Goal: Entertainment & Leisure: Consume media (video, audio)

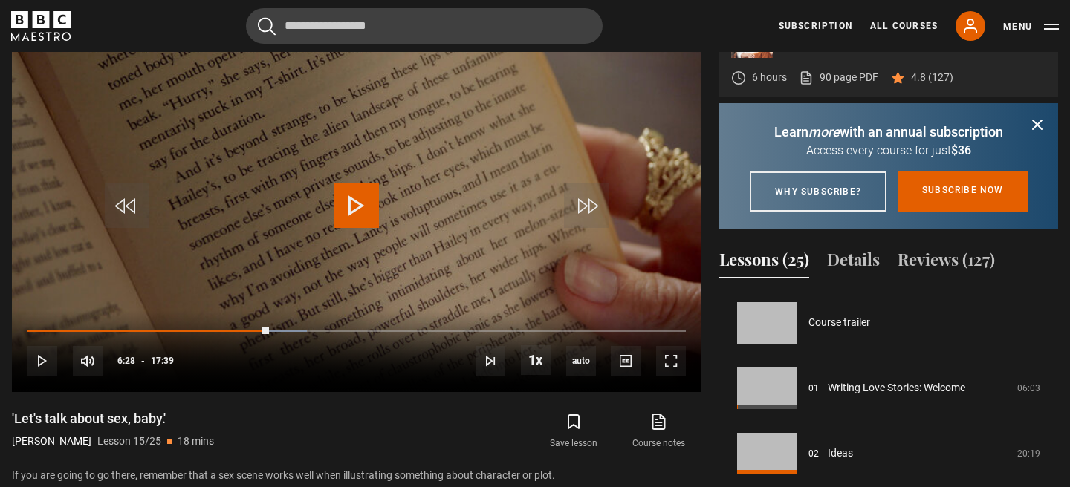
scroll to position [915, 0]
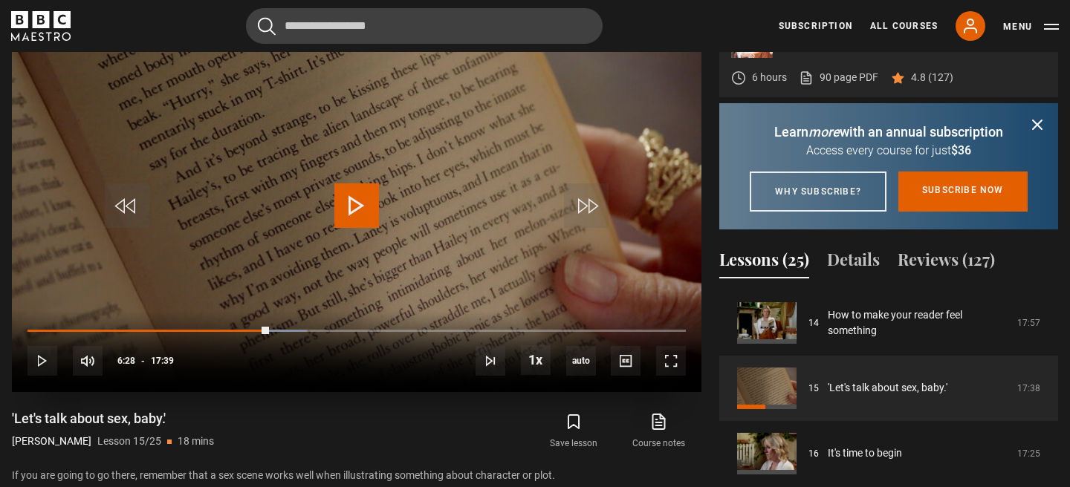
click at [365, 204] on span "Video Player" at bounding box center [356, 205] width 45 height 45
click at [675, 364] on span "Video Player" at bounding box center [671, 361] width 30 height 30
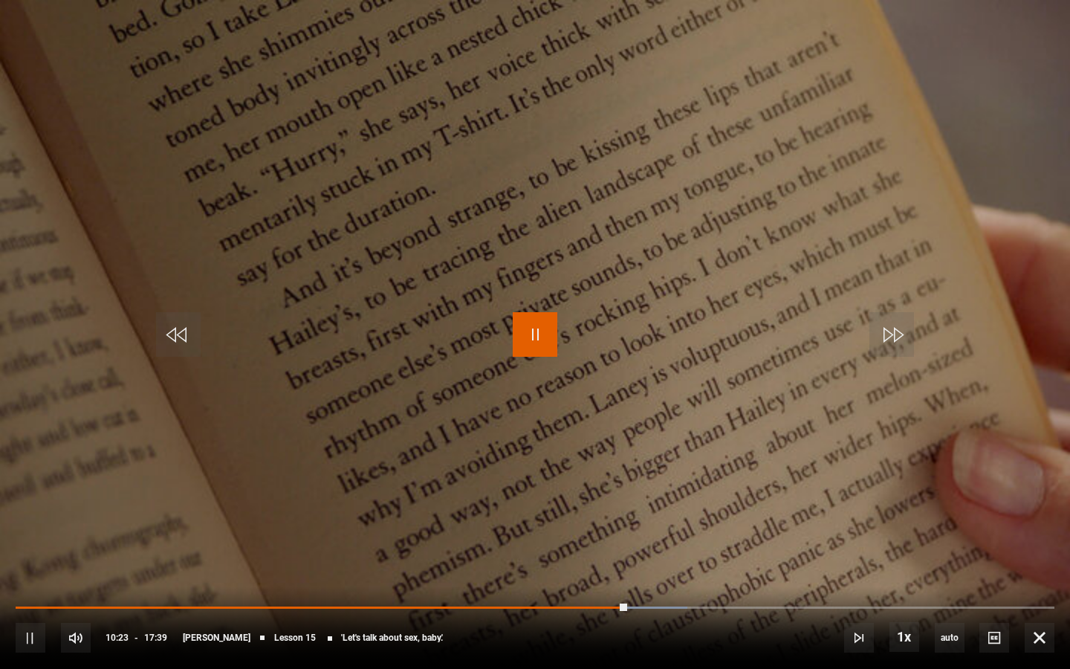
click at [531, 322] on span "Video Player" at bounding box center [535, 334] width 45 height 45
click at [535, 342] on span "Video Player" at bounding box center [535, 334] width 45 height 45
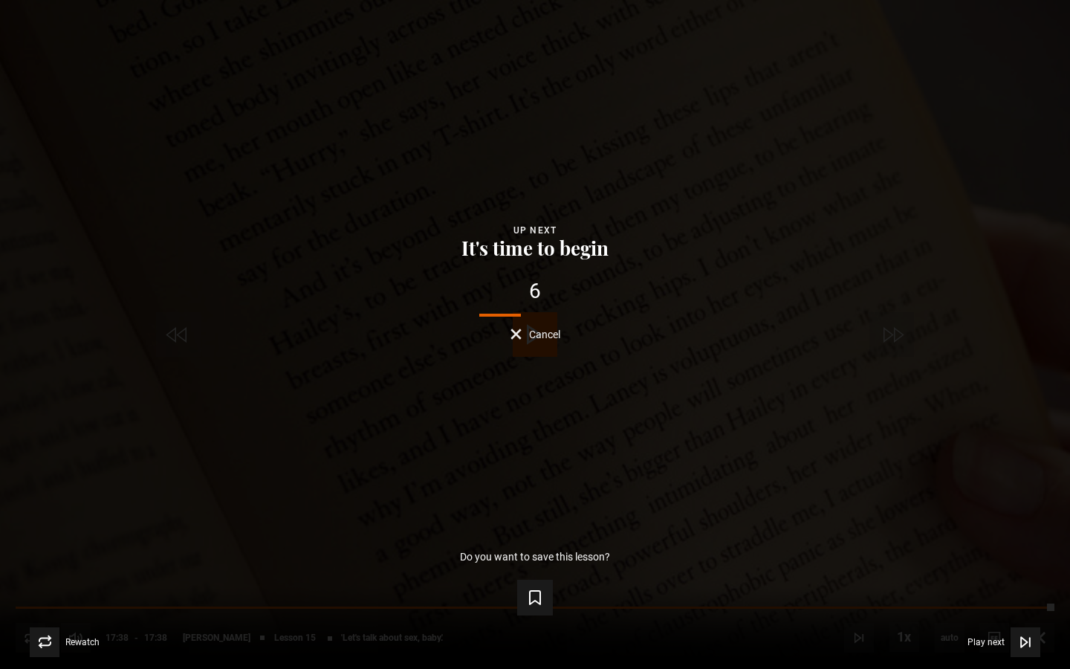
click at [542, 256] on button "It's time to begin" at bounding box center [535, 248] width 156 height 21
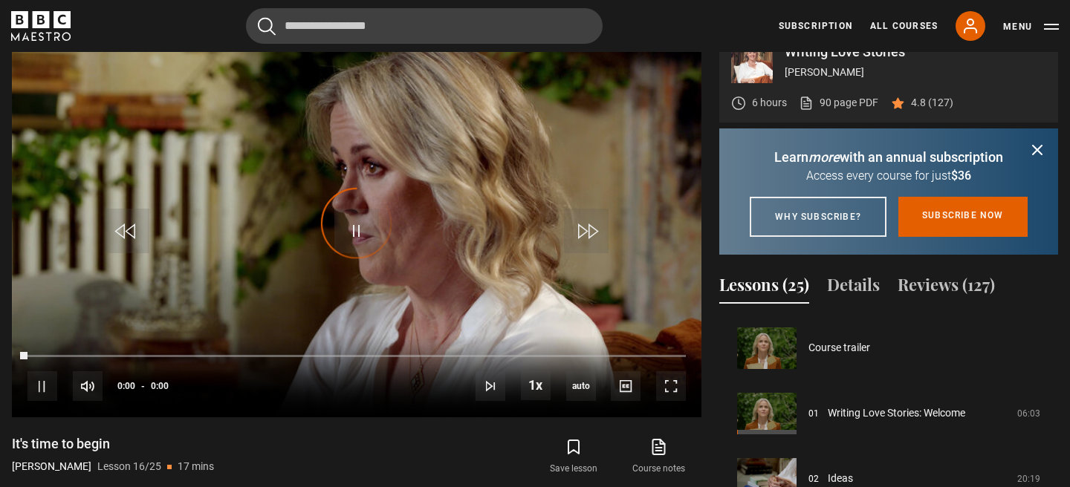
scroll to position [981, 0]
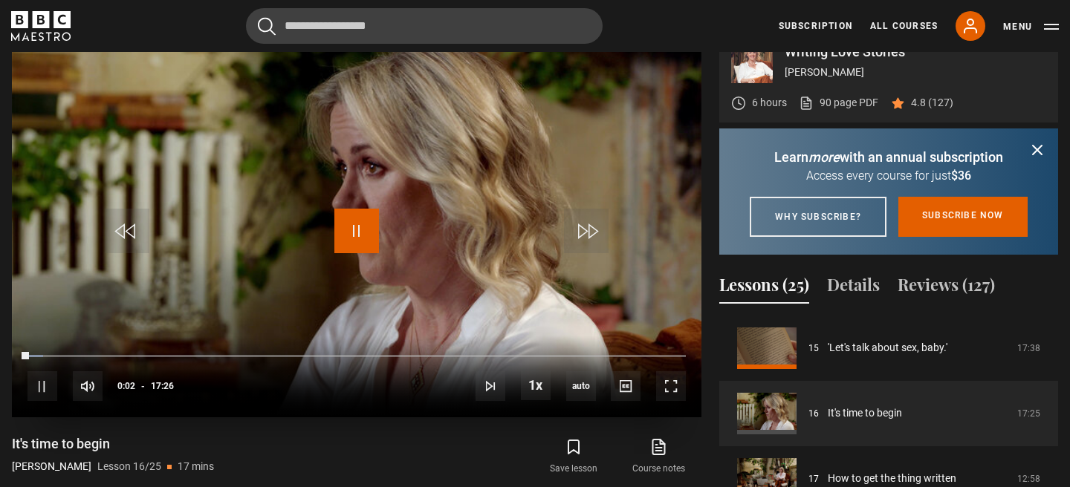
click at [359, 249] on span "Video Player" at bounding box center [356, 231] width 45 height 45
click at [363, 227] on span "Video Player" at bounding box center [356, 231] width 45 height 45
click at [663, 391] on span "Video Player" at bounding box center [671, 386] width 30 height 30
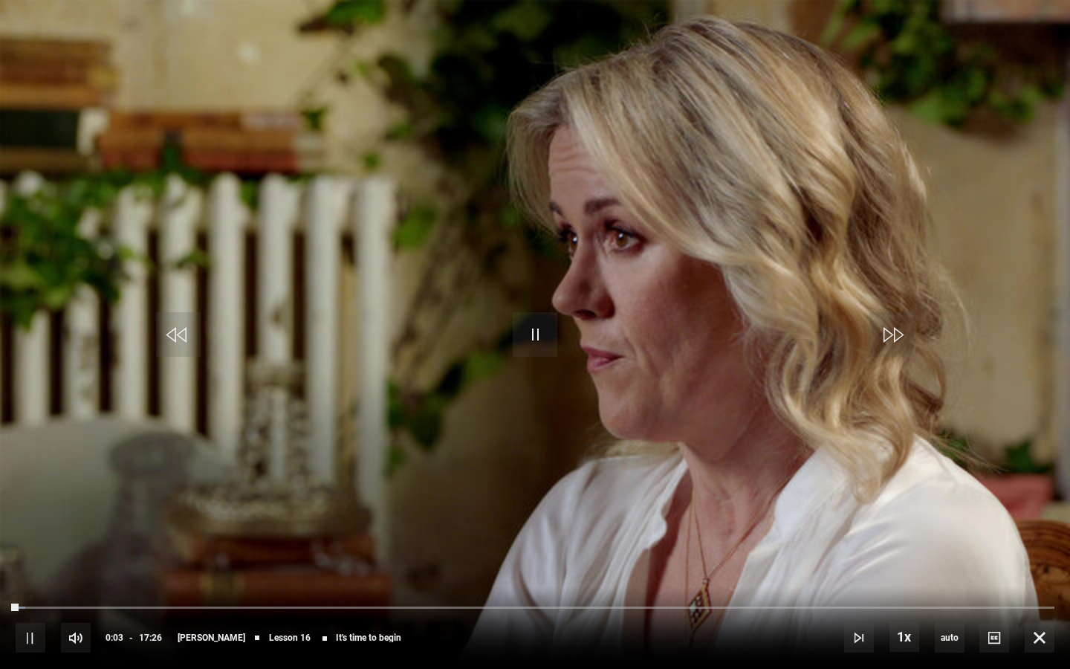
click at [639, 383] on video "Video Player" at bounding box center [535, 334] width 1070 height 669
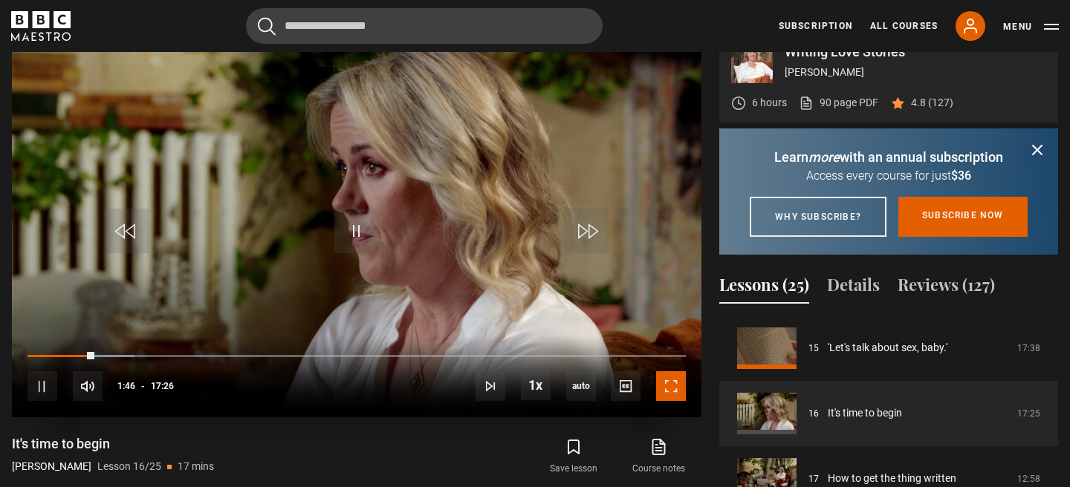
click at [663, 388] on span "Video Player" at bounding box center [671, 386] width 30 height 30
click at [1041, 147] on icon "submit" at bounding box center [1037, 150] width 18 height 18
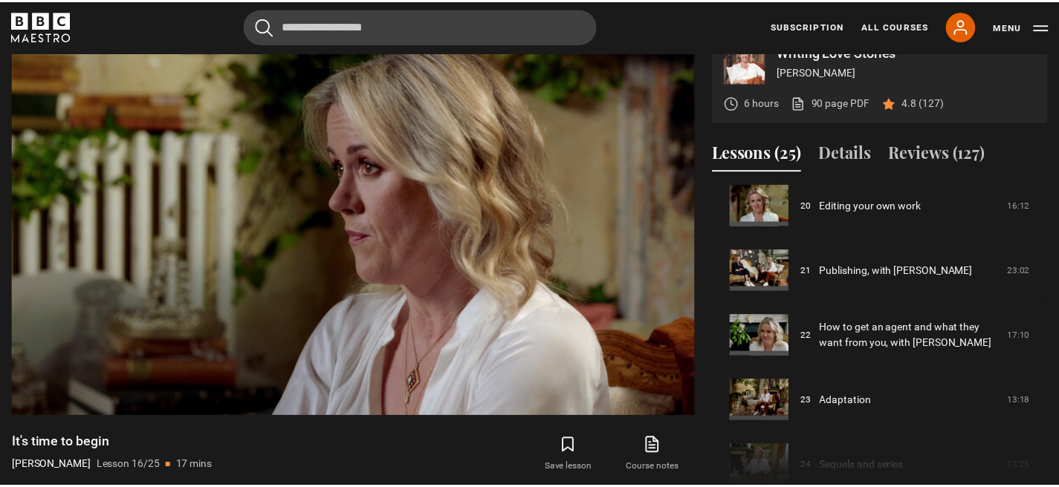
scroll to position [1379, 0]
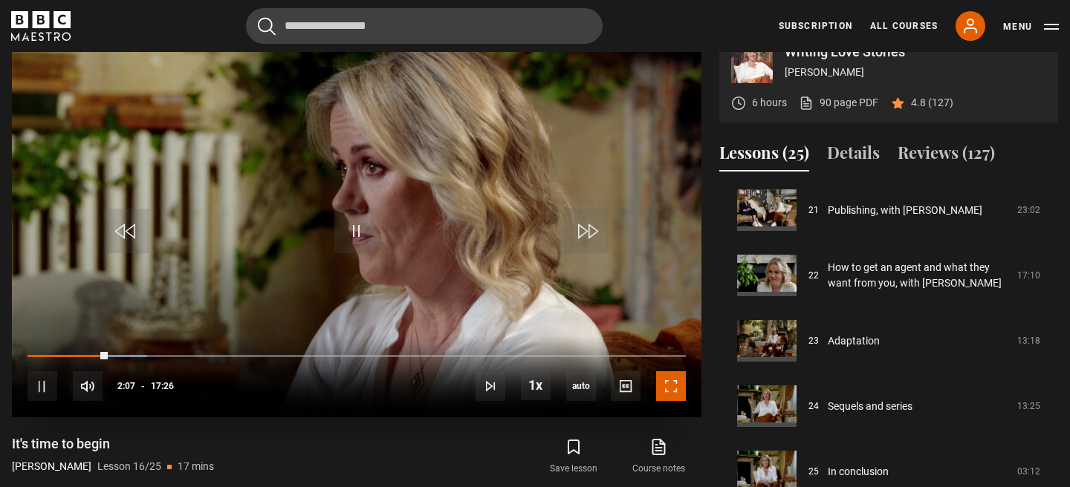
click at [677, 394] on span "Video Player" at bounding box center [671, 386] width 30 height 30
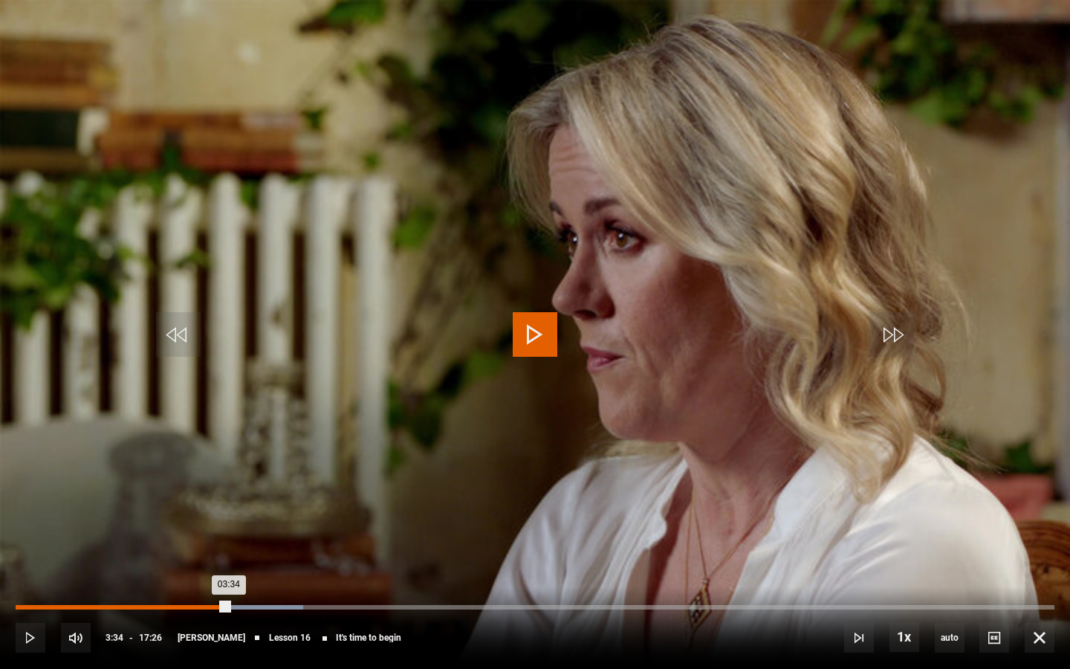
click at [229, 487] on div "Loaded : 27.72% 03:34 03:34" at bounding box center [535, 607] width 1038 height 4
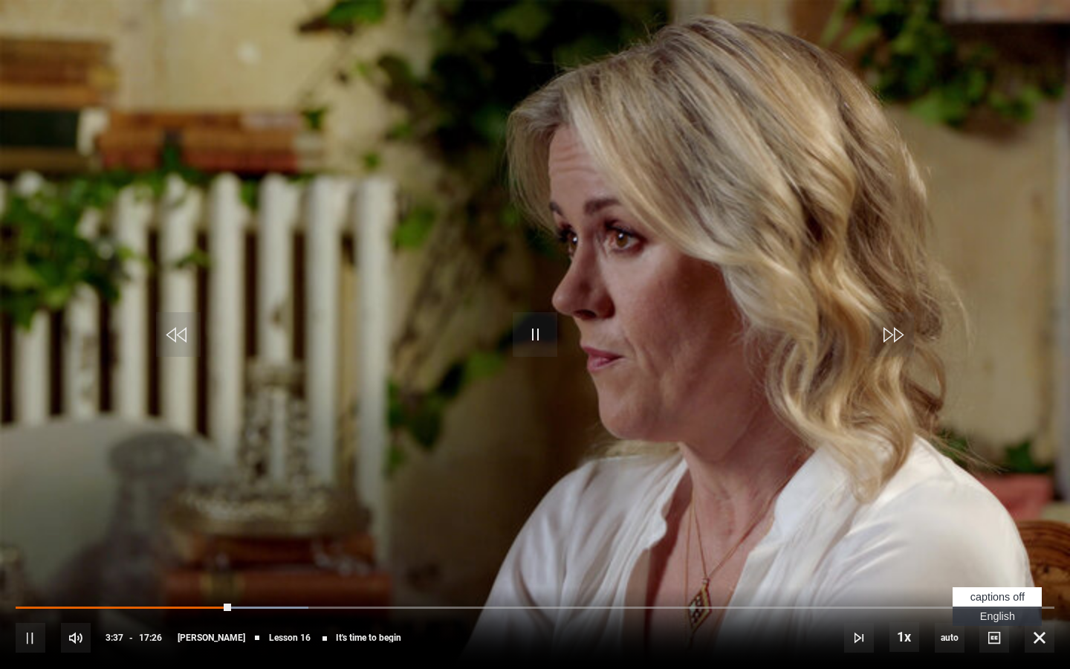
click at [999, 487] on span "English Captions" at bounding box center [997, 616] width 35 height 12
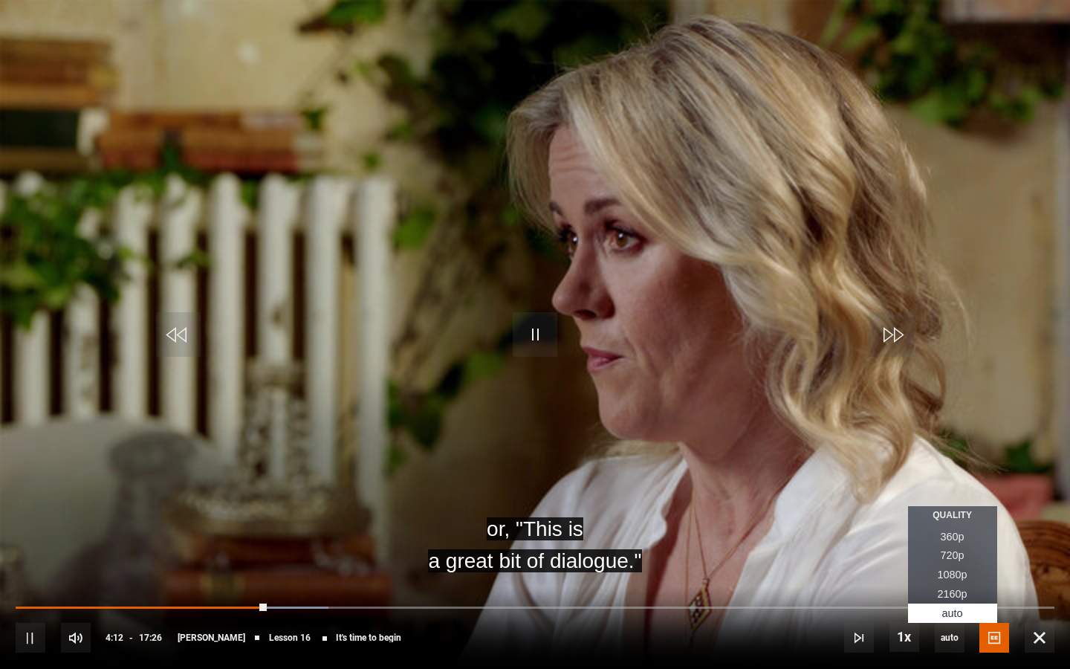
click at [959, 487] on span "2160p" at bounding box center [952, 594] width 30 height 12
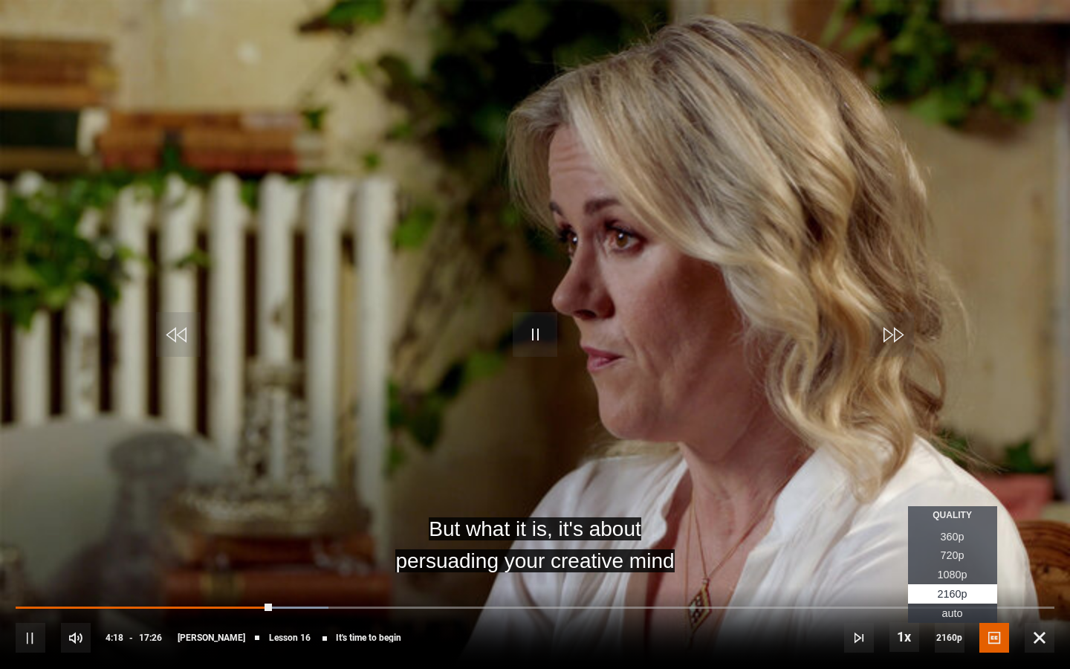
click at [958, 487] on span "1080p" at bounding box center [952, 574] width 30 height 12
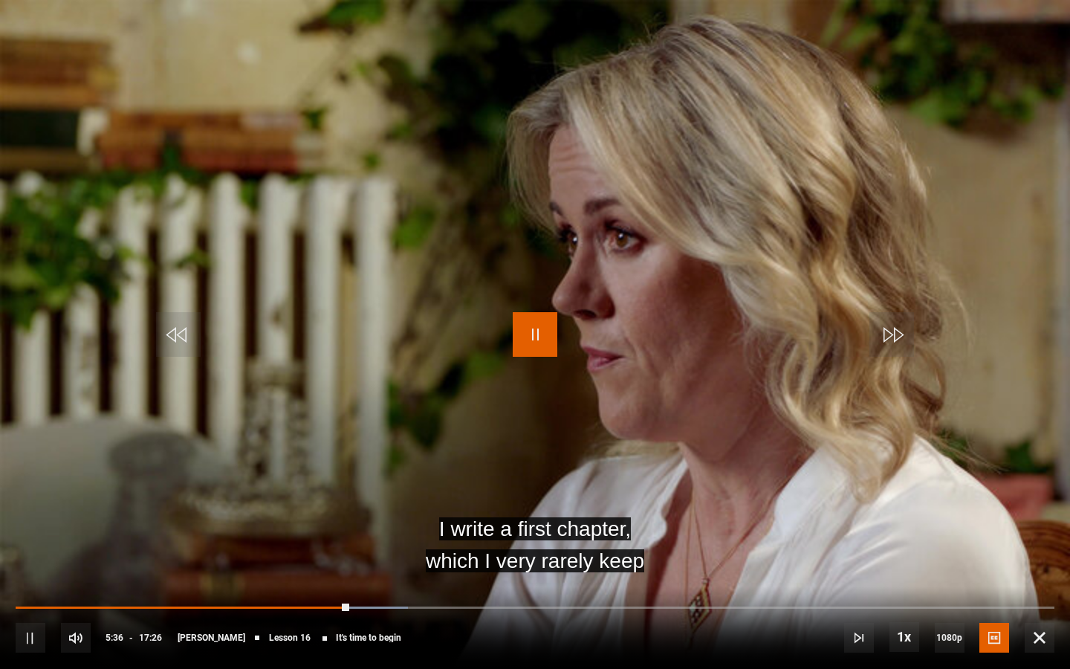
click at [544, 323] on span "Video Player" at bounding box center [535, 334] width 45 height 45
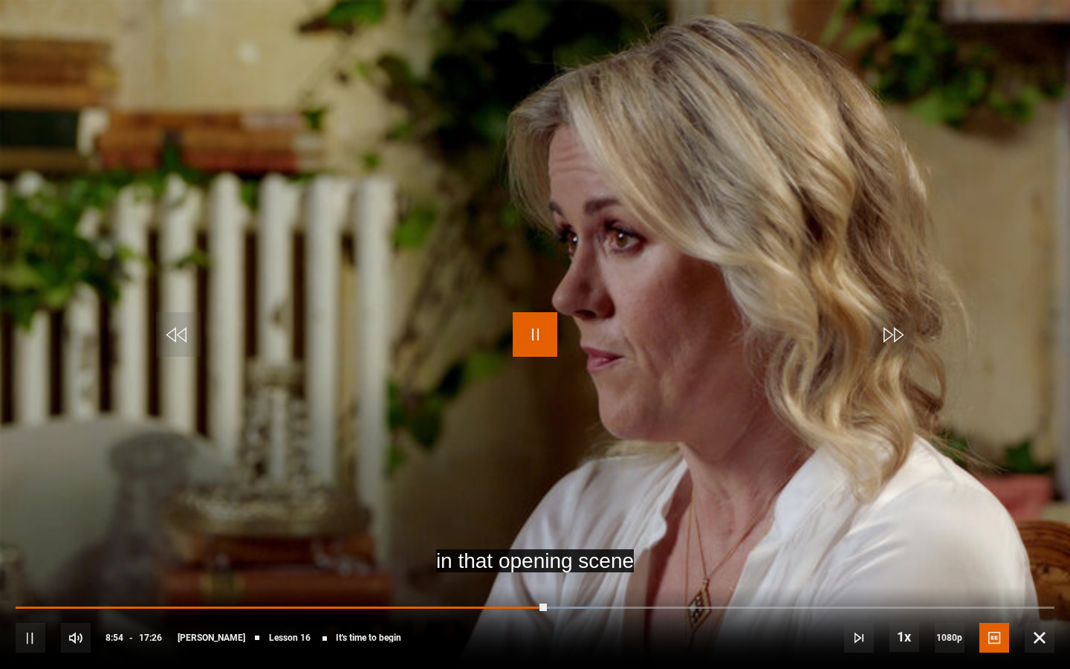
click at [530, 326] on span "Video Player" at bounding box center [535, 334] width 45 height 45
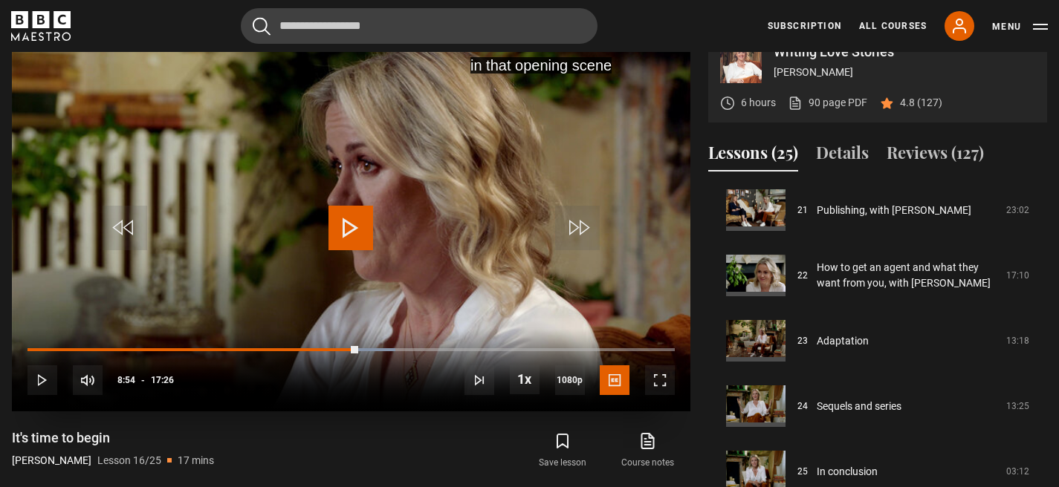
click at [359, 230] on span "Video Player" at bounding box center [350, 228] width 45 height 45
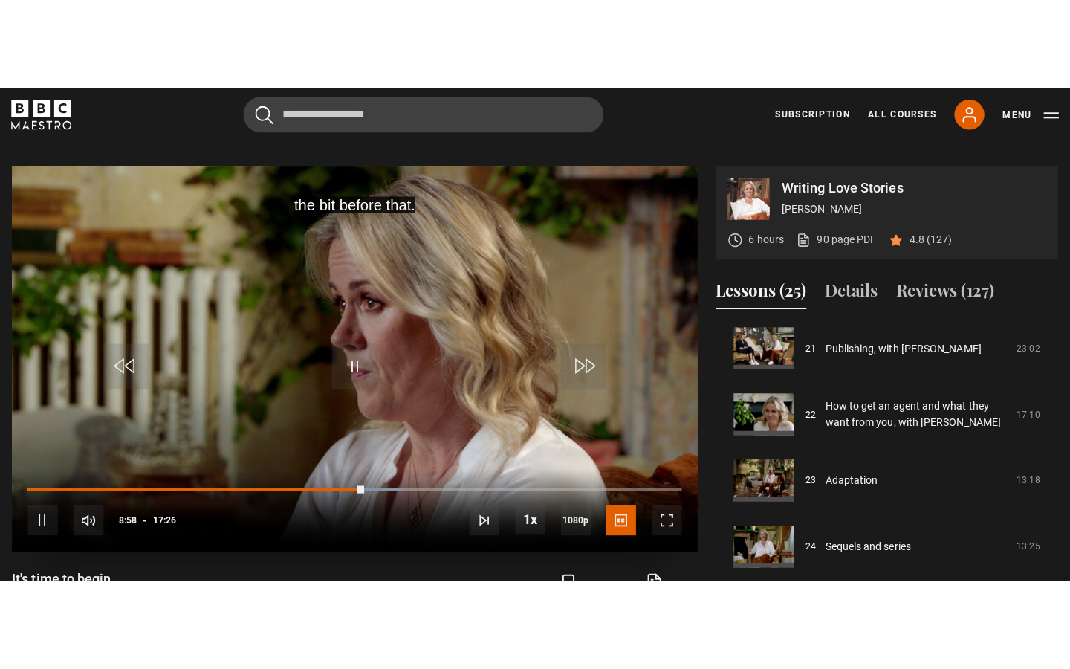
scroll to position [628, 0]
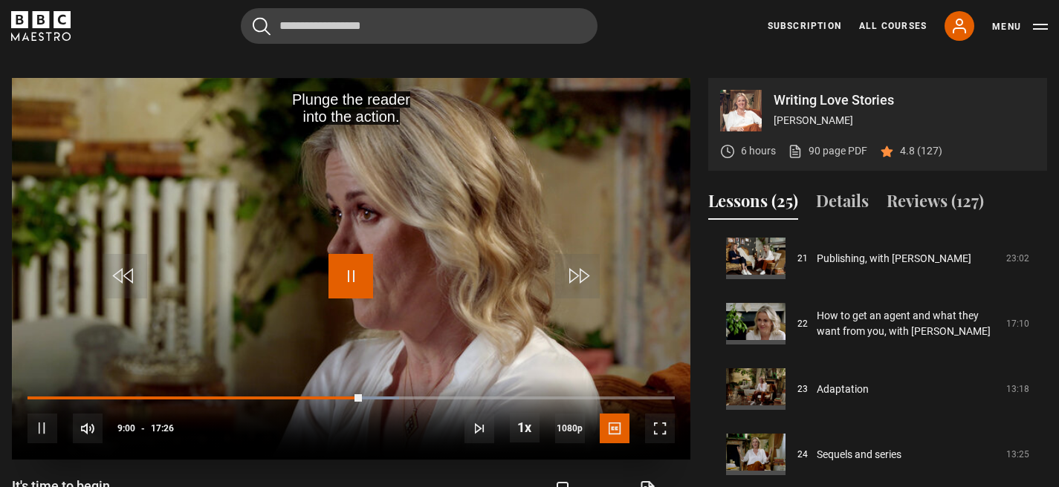
click at [352, 279] on span "Video Player" at bounding box center [350, 276] width 45 height 45
click at [347, 264] on span "Video Player" at bounding box center [350, 276] width 45 height 45
click at [657, 429] on span "Video Player" at bounding box center [660, 429] width 30 height 30
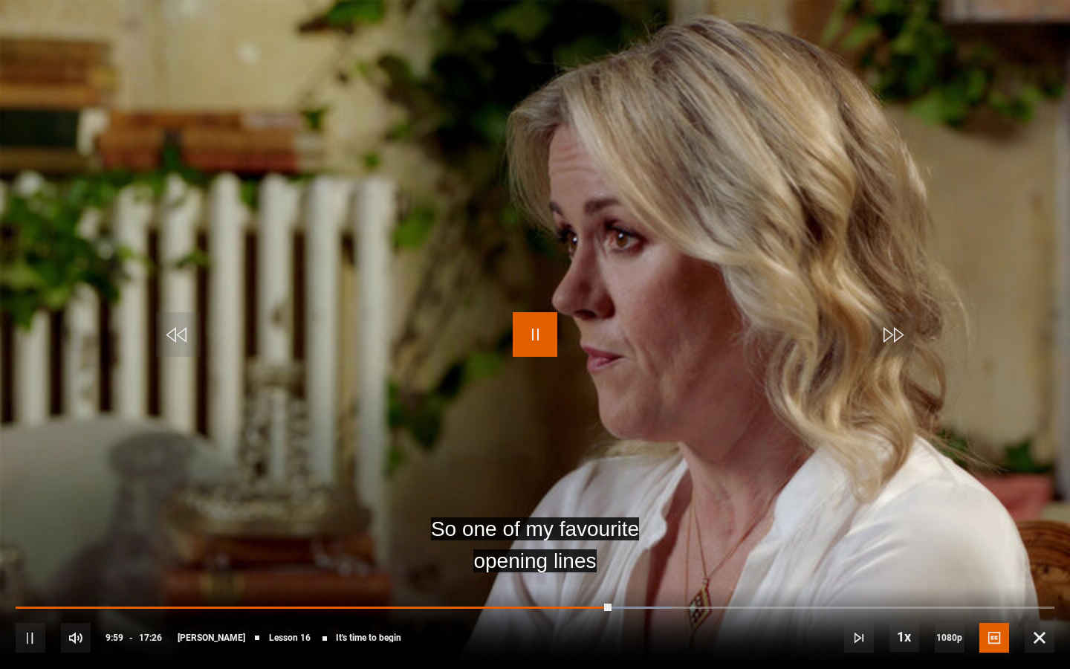
click at [524, 331] on span "Video Player" at bounding box center [535, 334] width 45 height 45
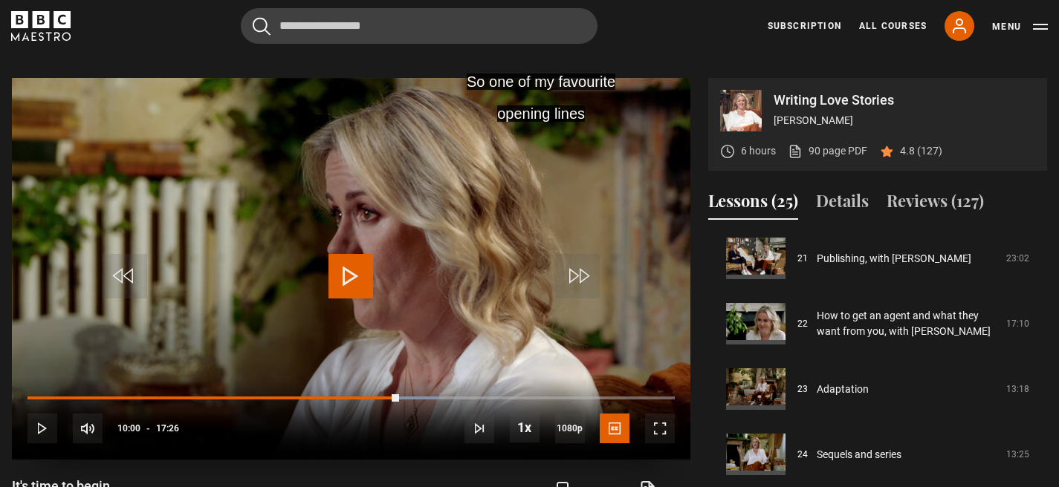
click at [328, 285] on span "Video Player" at bounding box center [350, 276] width 45 height 45
click at [660, 423] on span "Video Player" at bounding box center [660, 429] width 30 height 30
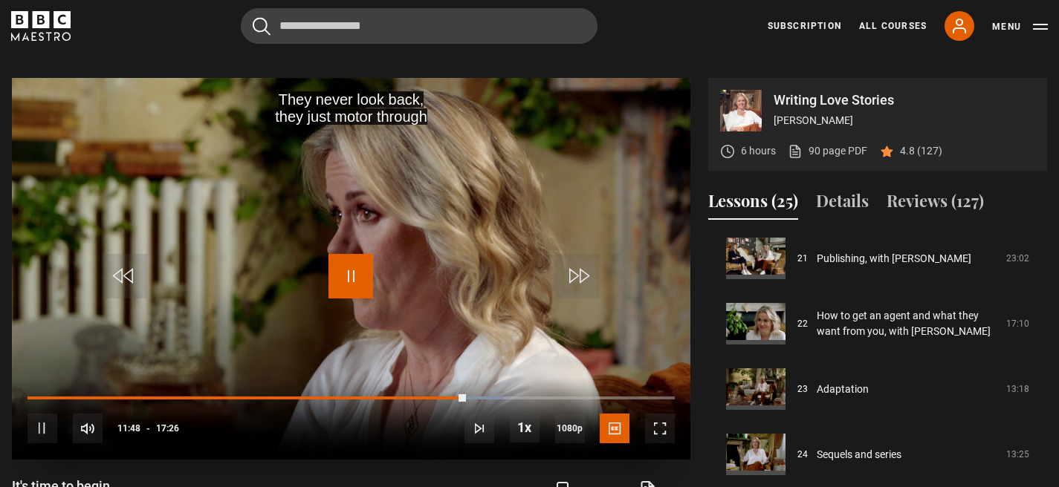
click at [363, 281] on span "Video Player" at bounding box center [350, 276] width 45 height 45
click at [369, 244] on video "Video Player" at bounding box center [351, 269] width 678 height 382
click at [667, 426] on span "Video Player" at bounding box center [660, 429] width 30 height 30
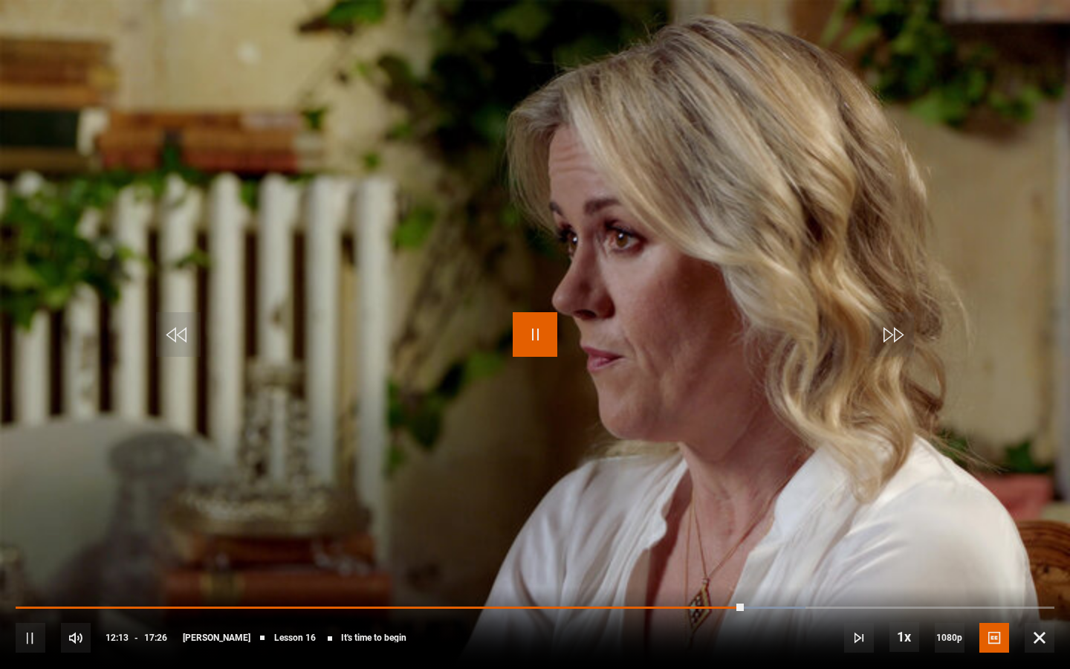
click at [527, 348] on span "Video Player" at bounding box center [535, 334] width 45 height 45
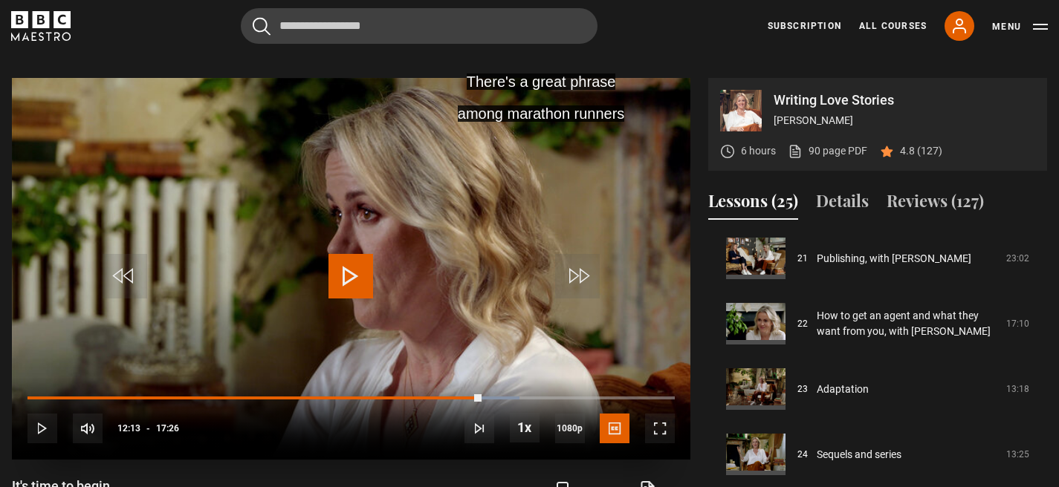
click at [344, 257] on span "Video Player" at bounding box center [350, 276] width 45 height 45
click at [657, 429] on span "Video Player" at bounding box center [660, 429] width 30 height 30
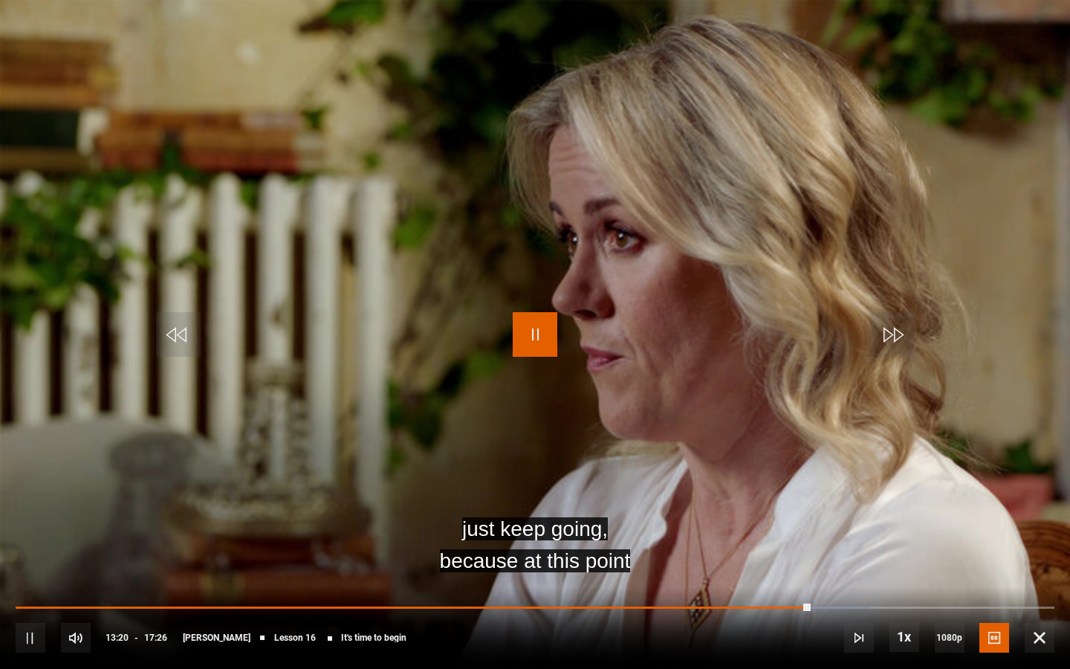
click at [516, 329] on span "Video Player" at bounding box center [535, 334] width 45 height 45
click at [517, 326] on span "Video Player" at bounding box center [535, 334] width 45 height 45
click at [536, 322] on span "Video Player" at bounding box center [535, 334] width 45 height 45
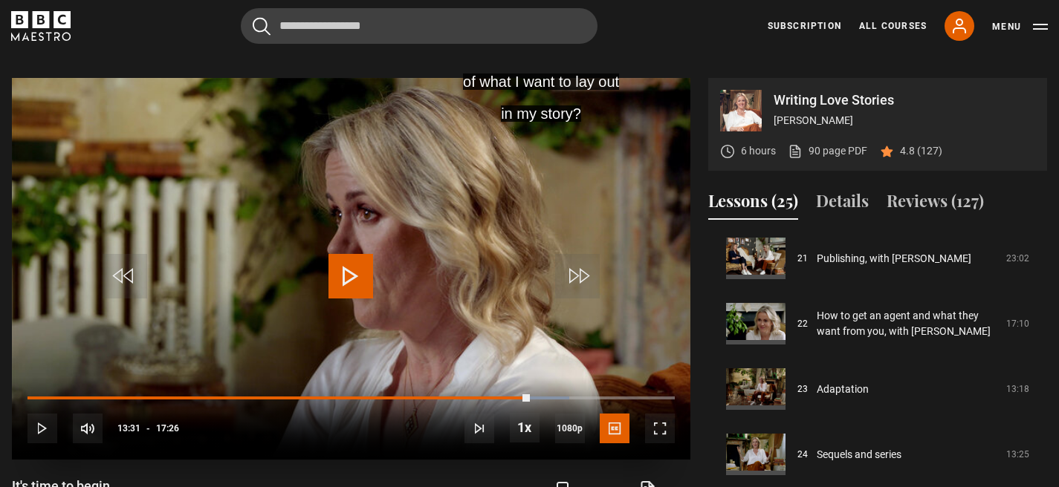
click at [365, 241] on video "Video Player" at bounding box center [351, 269] width 678 height 382
click at [654, 433] on span "Video Player" at bounding box center [660, 429] width 30 height 30
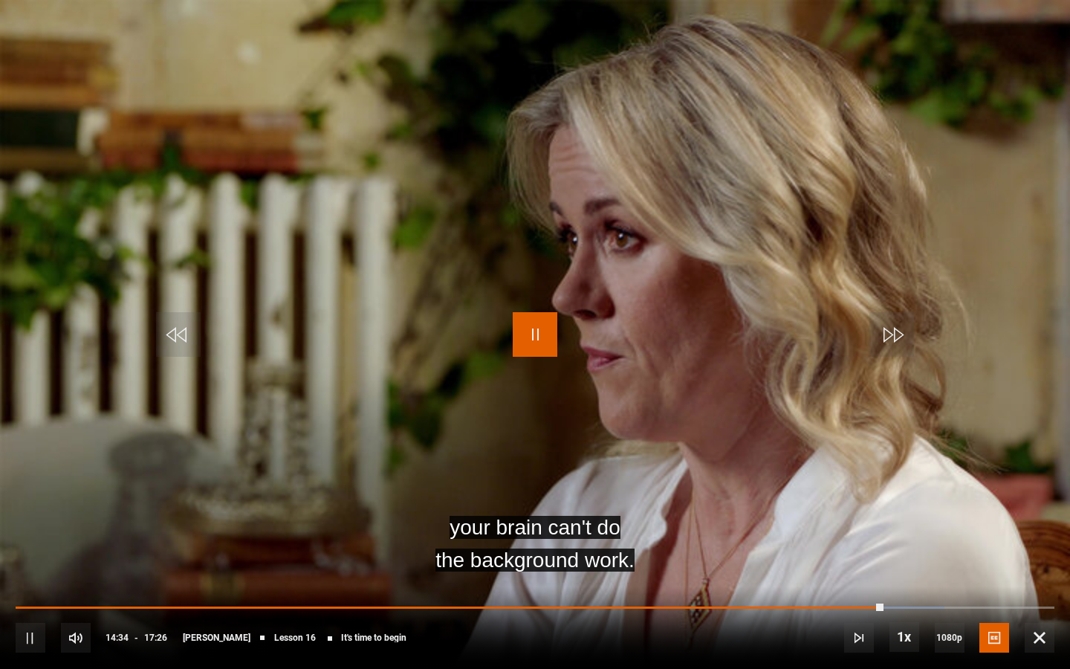
click at [530, 329] on span "Video Player" at bounding box center [535, 334] width 45 height 45
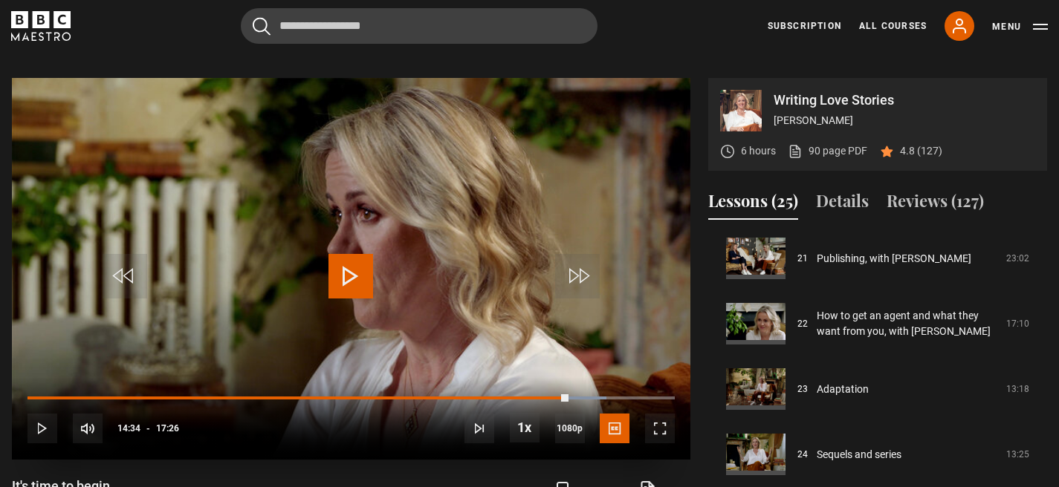
click at [351, 278] on span "Video Player" at bounding box center [350, 276] width 45 height 45
click at [660, 433] on span "Video Player" at bounding box center [660, 429] width 30 height 30
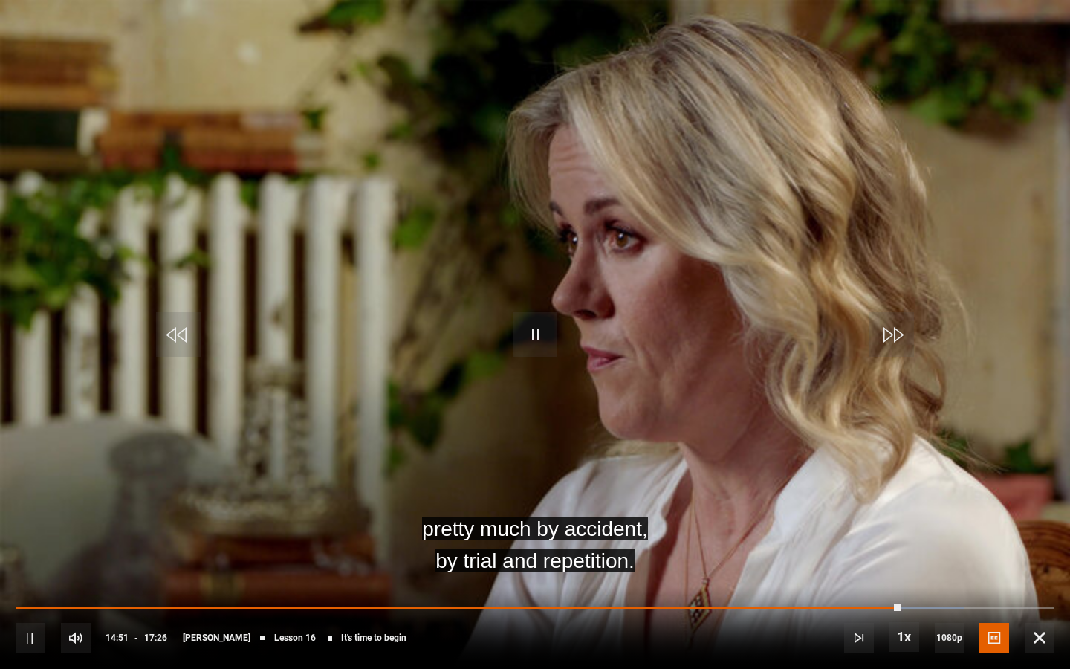
click at [530, 357] on video "Video Player" at bounding box center [535, 334] width 1070 height 669
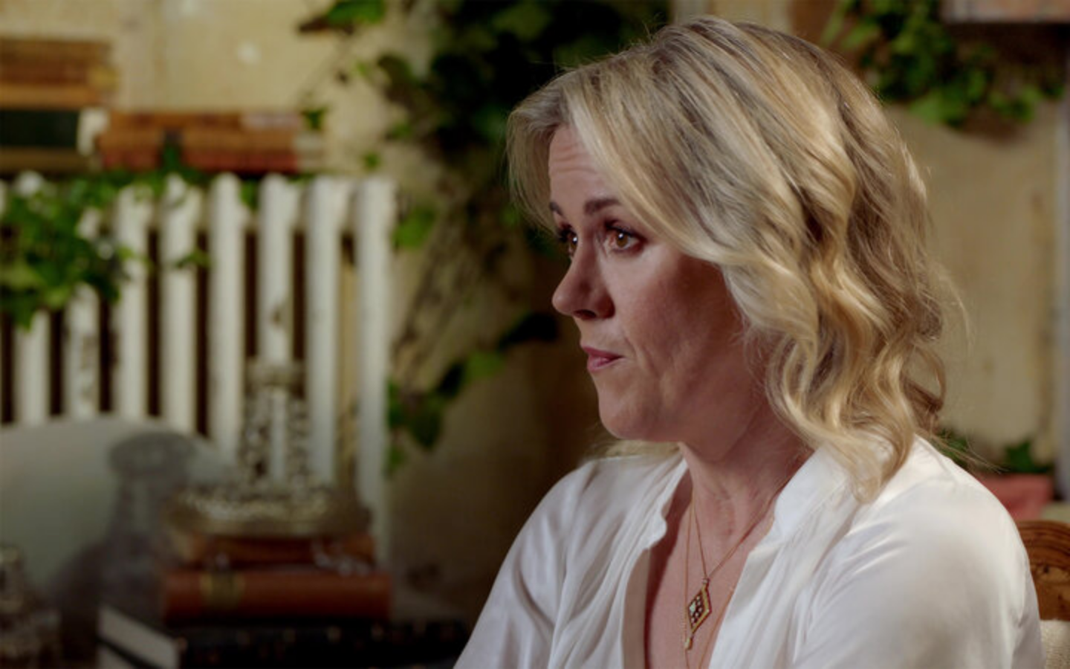
click at [520, 348] on span "Video Player" at bounding box center [535, 334] width 45 height 45
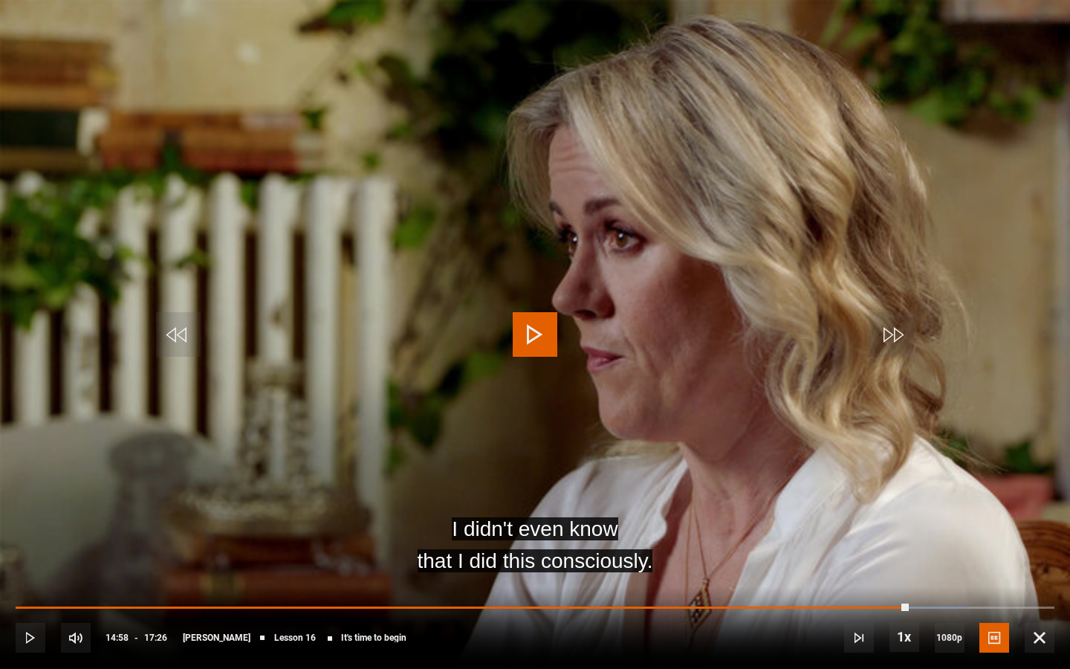
click at [520, 348] on span "Video Player" at bounding box center [535, 334] width 45 height 45
click at [516, 348] on span "Video Player" at bounding box center [535, 334] width 45 height 45
click at [536, 319] on span "Video Player" at bounding box center [535, 334] width 45 height 45
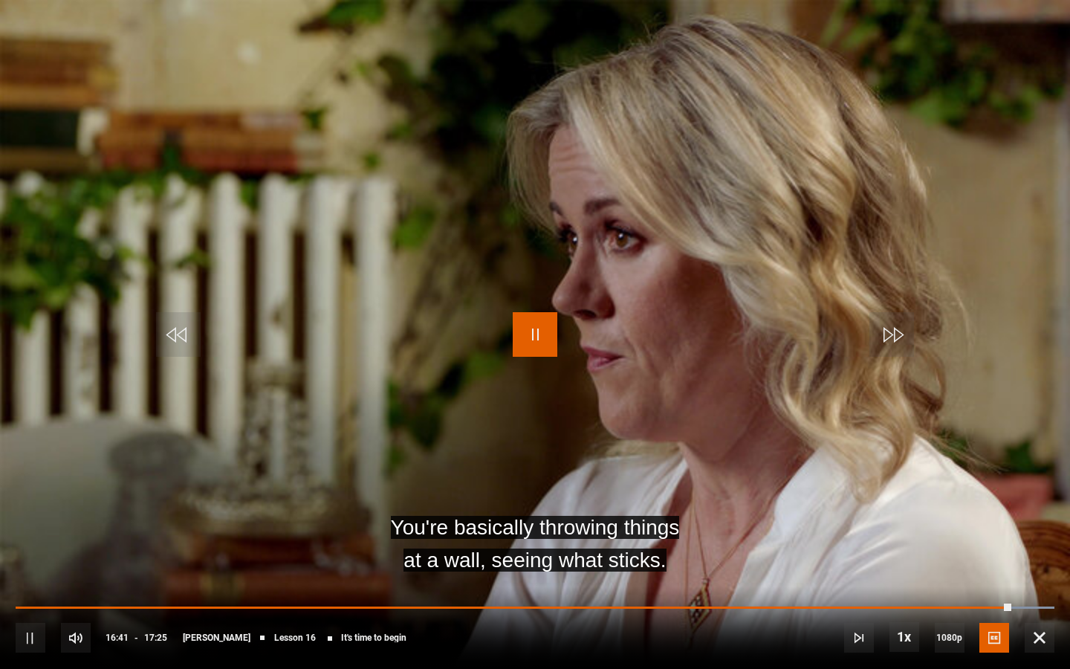
click at [547, 351] on span "Video Player" at bounding box center [535, 334] width 45 height 45
click at [538, 348] on span "Video Player" at bounding box center [535, 334] width 45 height 45
click at [539, 328] on span "Video Player" at bounding box center [535, 334] width 45 height 45
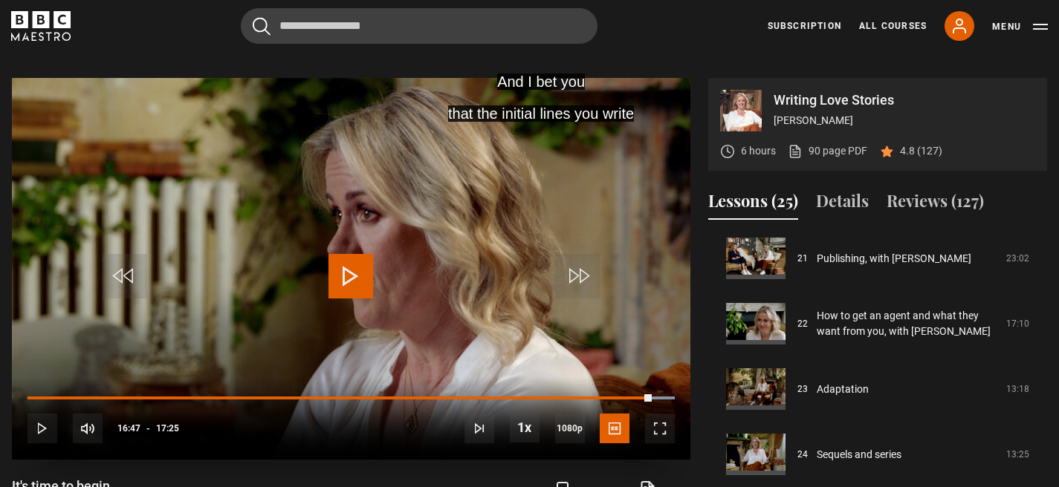
click at [356, 273] on span "Video Player" at bounding box center [350, 276] width 45 height 45
click at [662, 430] on span "Video Player" at bounding box center [660, 429] width 30 height 30
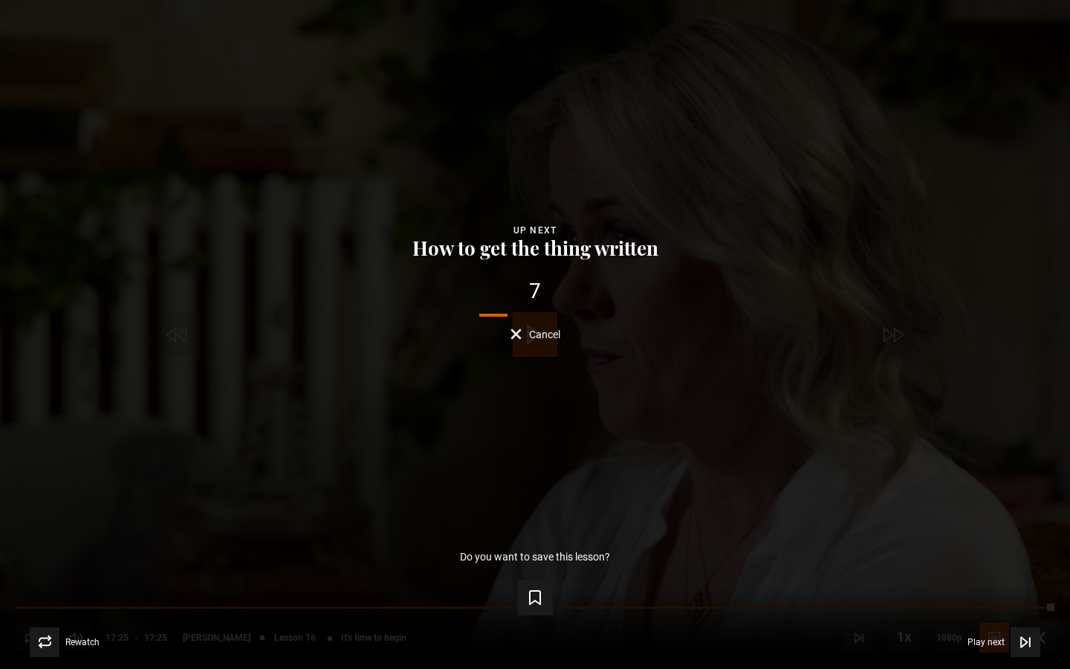
click at [564, 248] on button "How to get the thing written" at bounding box center [535, 248] width 255 height 21
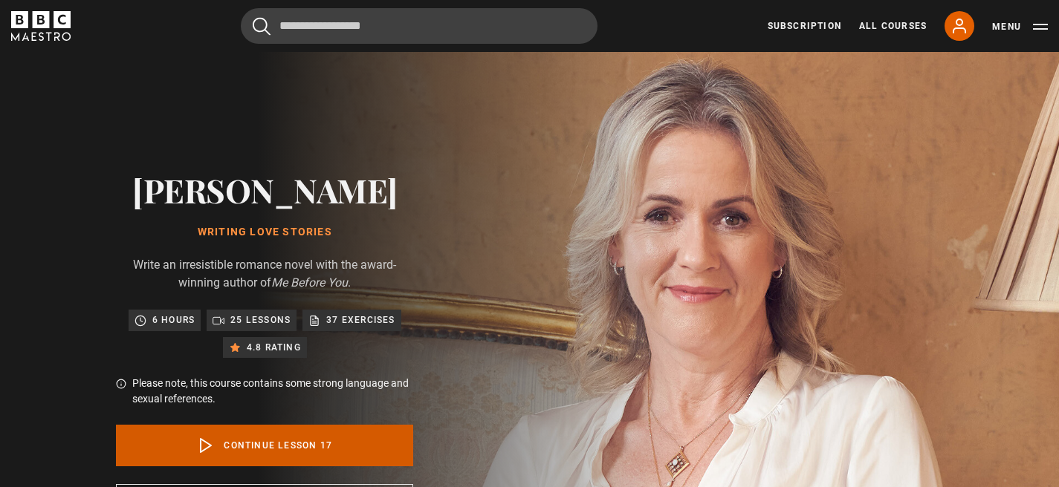
click at [270, 452] on link "Continue lesson 17" at bounding box center [264, 446] width 297 height 42
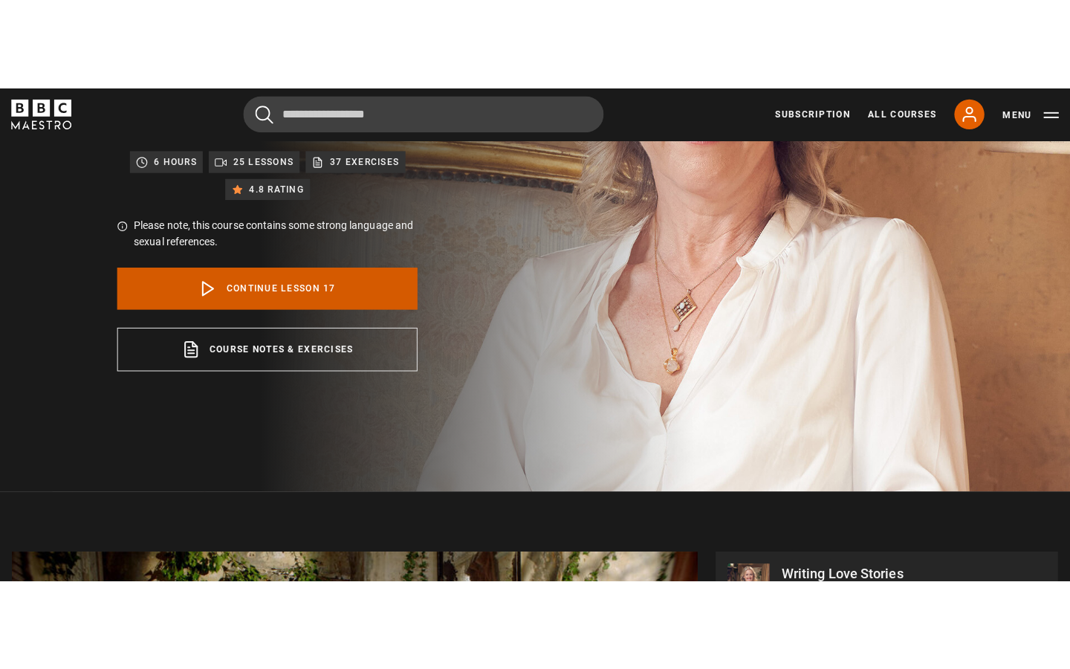
scroll to position [626, 0]
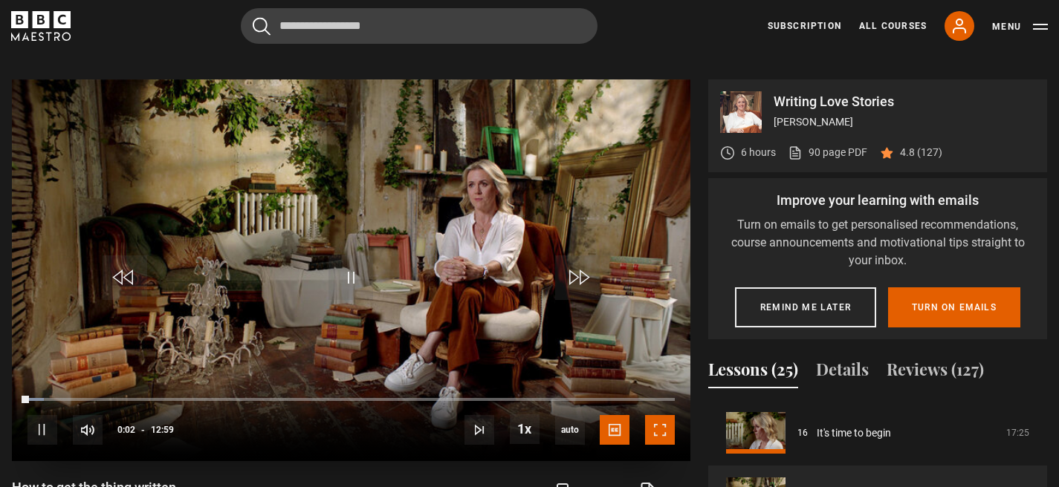
click at [667, 431] on span "Video Player" at bounding box center [660, 430] width 30 height 30
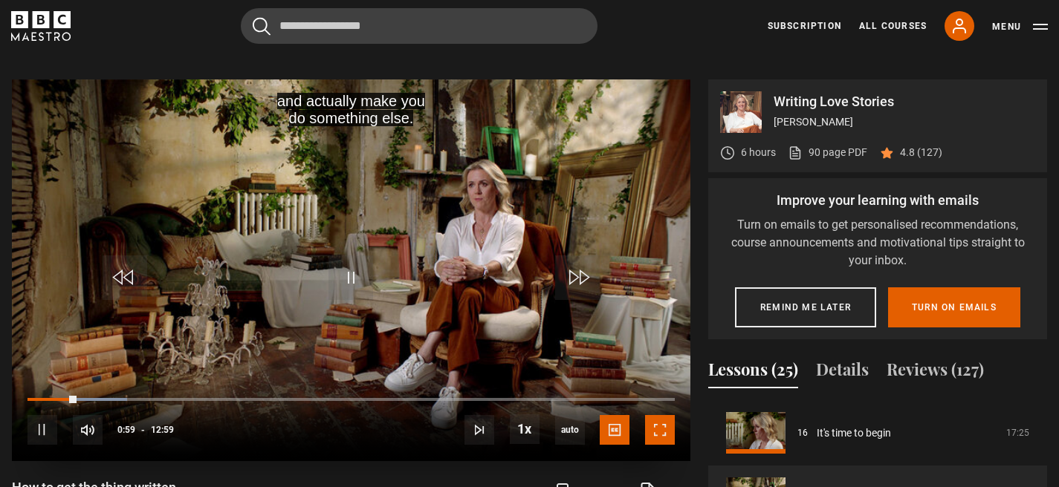
click at [663, 436] on span "Video Player" at bounding box center [660, 430] width 30 height 30
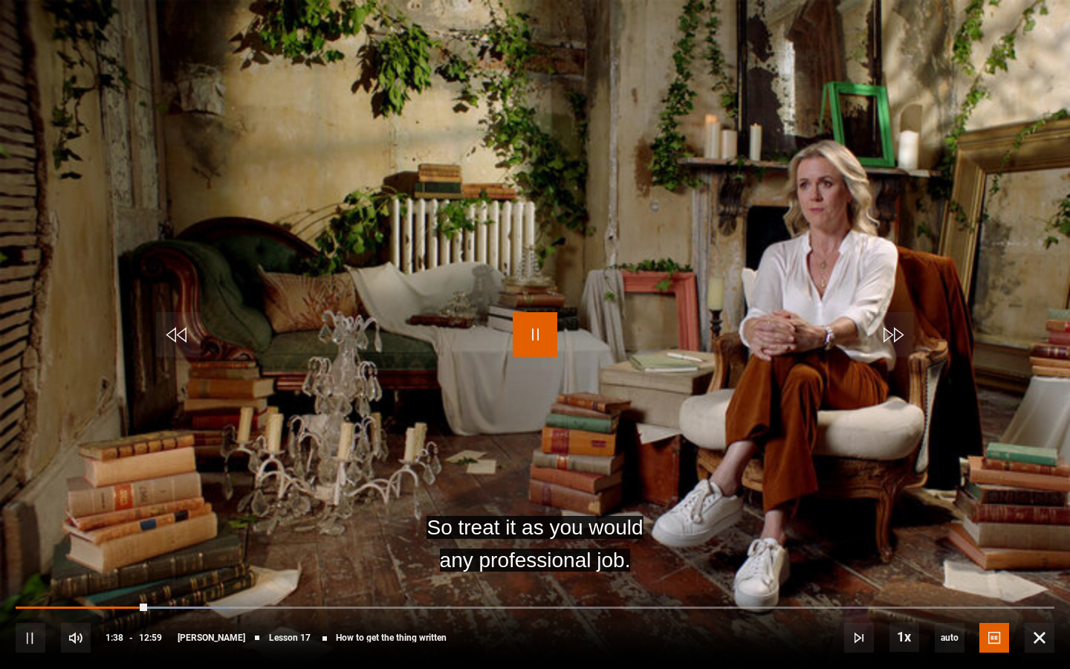
click at [527, 332] on span "Video Player" at bounding box center [535, 334] width 45 height 45
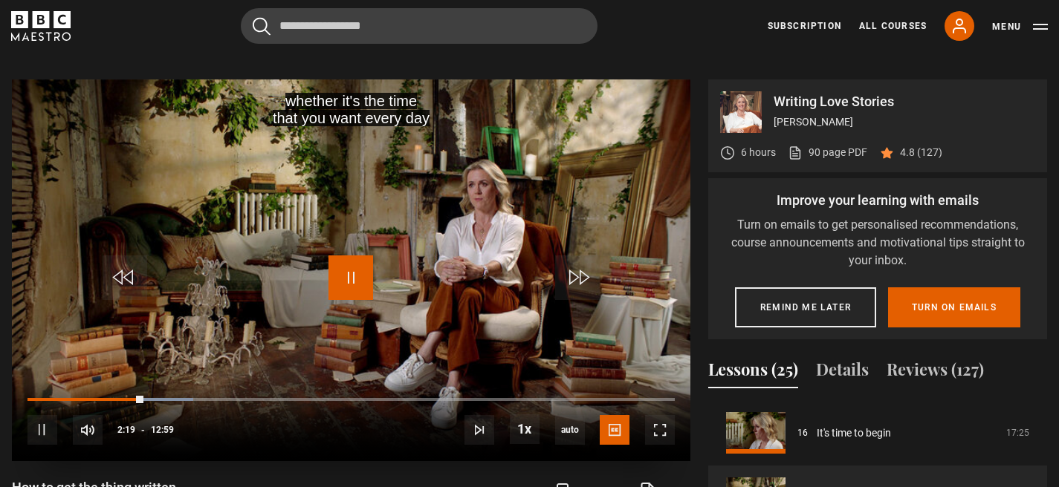
click at [368, 273] on span "Video Player" at bounding box center [350, 278] width 45 height 45
click at [358, 273] on span "Video Player" at bounding box center [350, 278] width 45 height 45
click at [360, 274] on span "Video Player" at bounding box center [350, 278] width 45 height 45
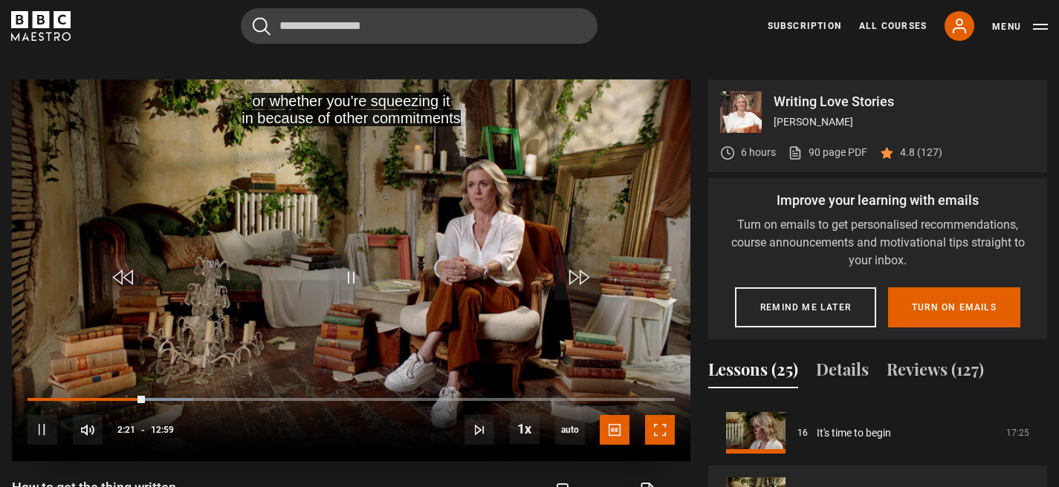
click at [656, 423] on span "Video Player" at bounding box center [660, 430] width 30 height 30
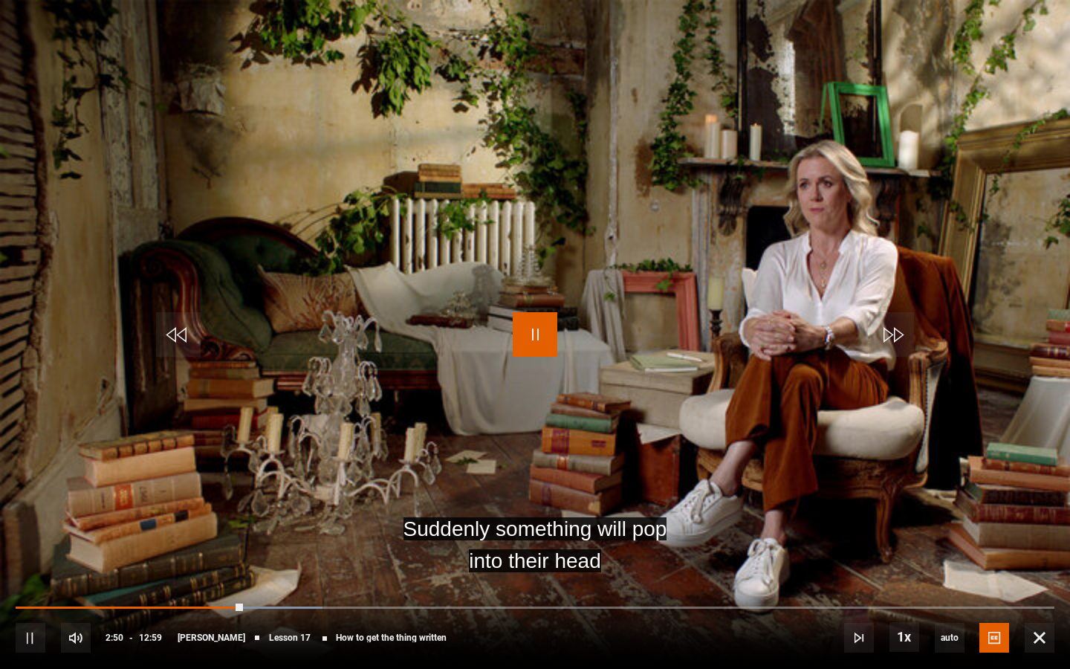
click at [527, 328] on span "Video Player" at bounding box center [535, 334] width 45 height 45
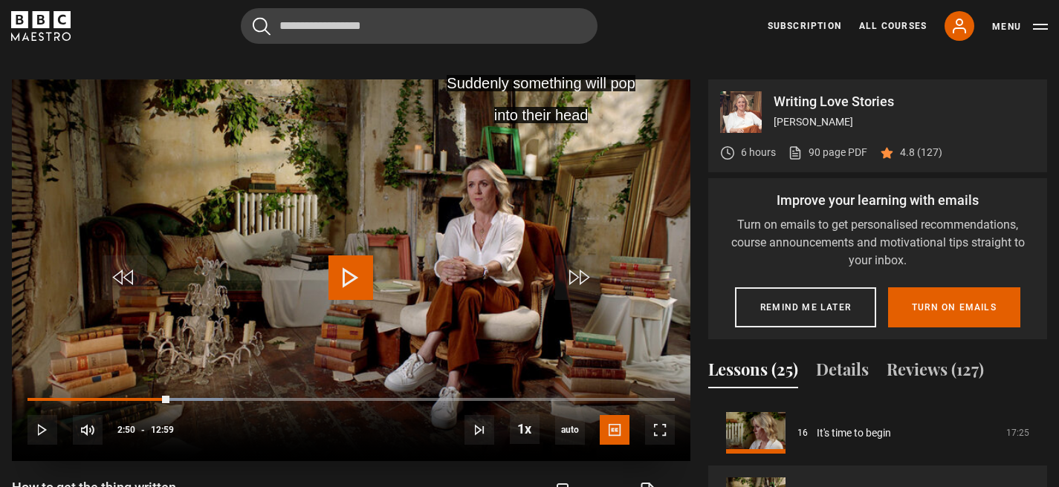
click at [360, 271] on span "Video Player" at bounding box center [350, 278] width 45 height 45
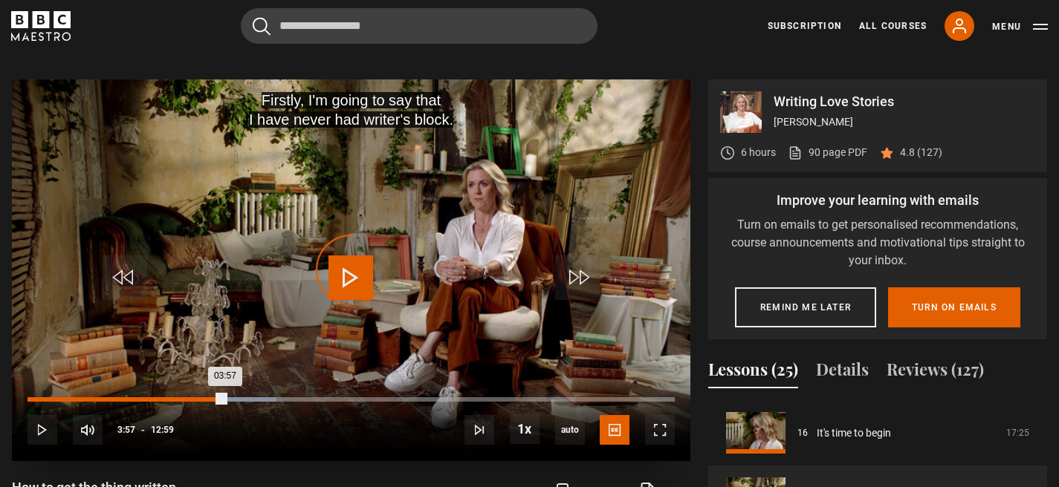
click at [214, 401] on div "Loaded : 38.51% 03:45 03:57" at bounding box center [350, 399] width 647 height 4
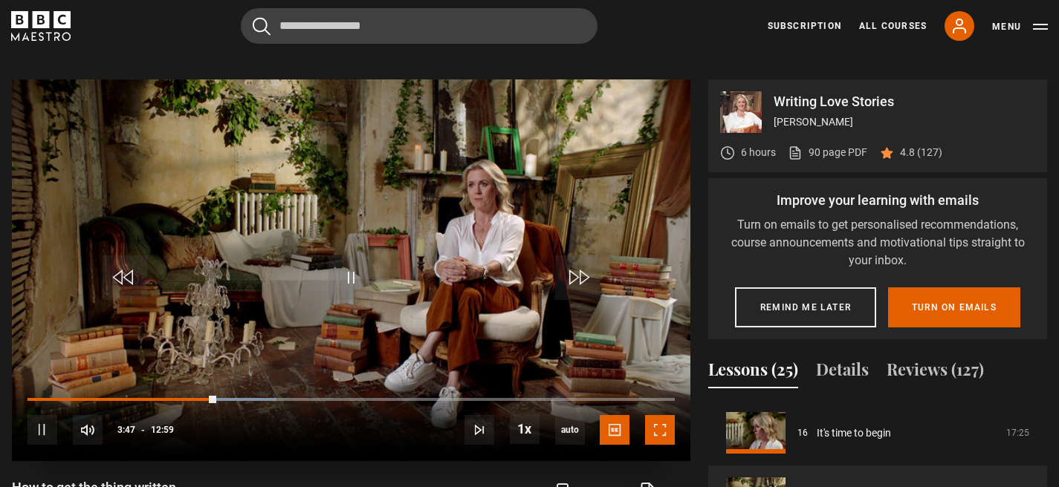
click at [663, 438] on span "Video Player" at bounding box center [660, 430] width 30 height 30
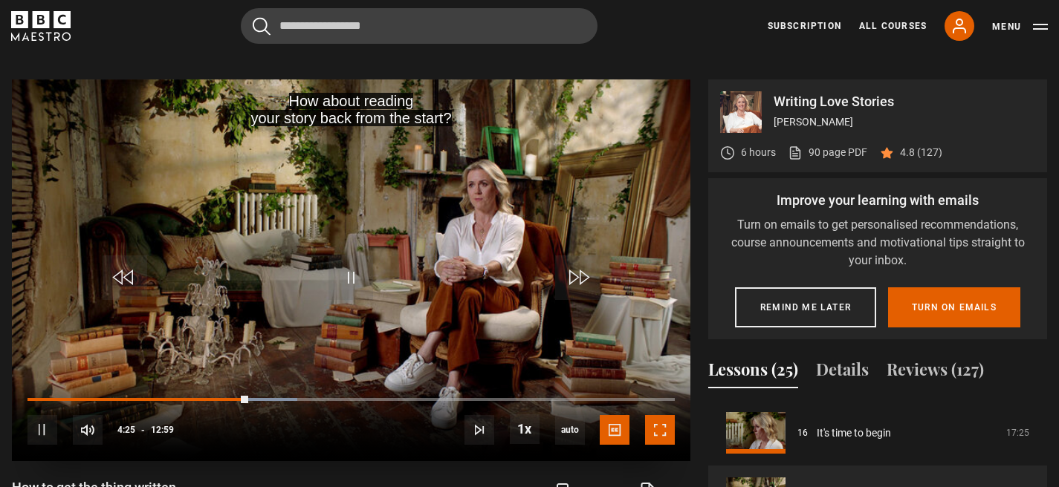
click at [659, 438] on span "Video Player" at bounding box center [660, 430] width 30 height 30
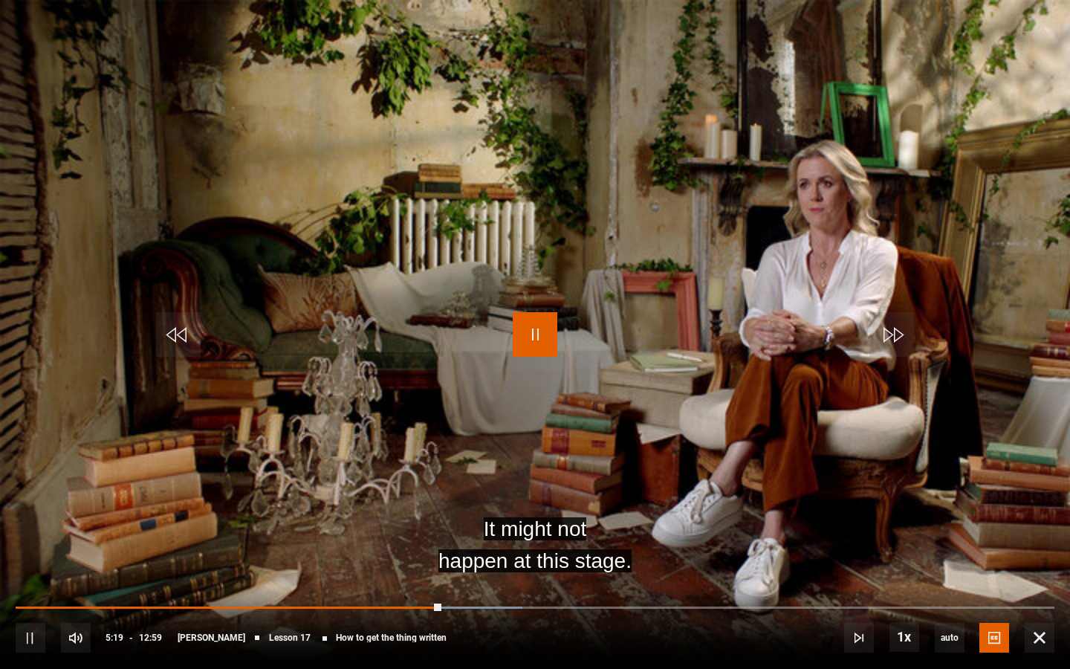
click at [529, 331] on span "Video Player" at bounding box center [535, 334] width 45 height 45
click at [537, 335] on span "Video Player" at bounding box center [535, 334] width 45 height 45
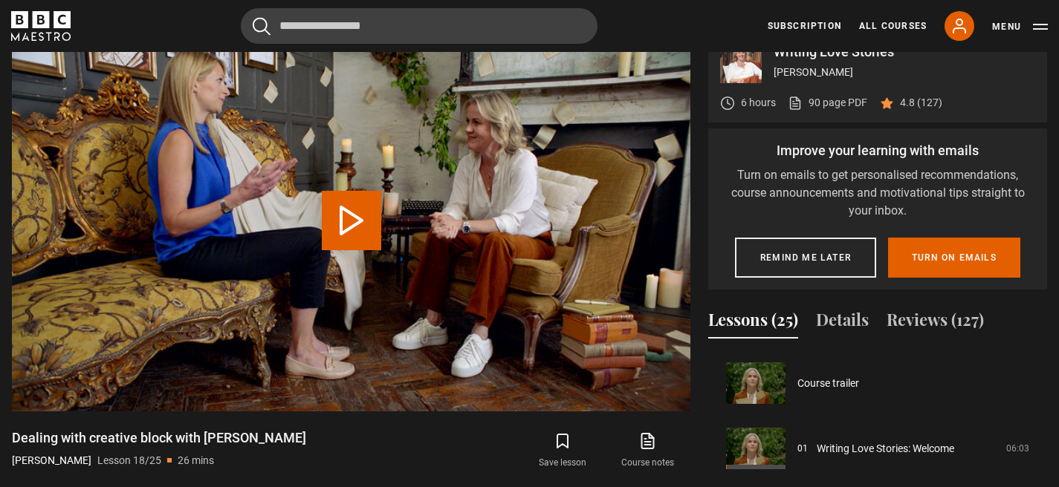
scroll to position [1111, 0]
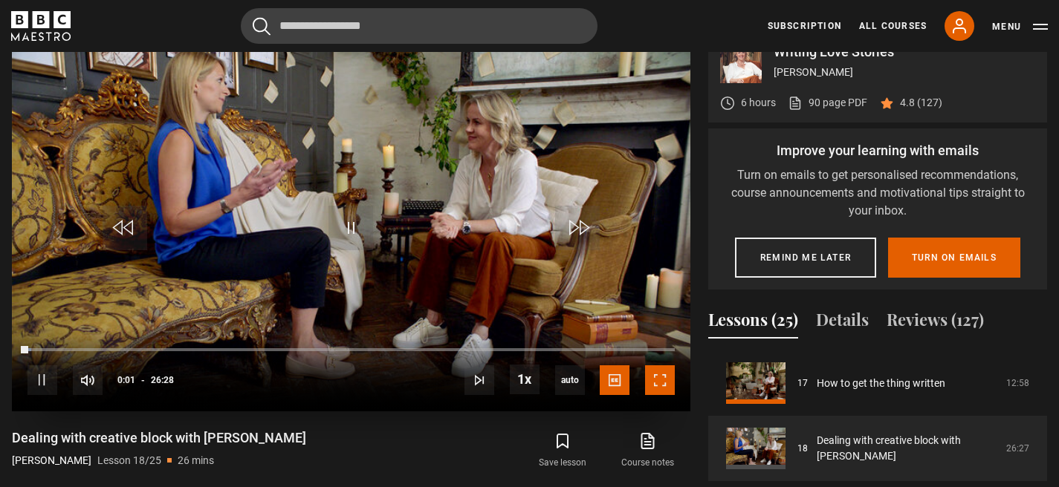
click at [666, 380] on span "Video Player" at bounding box center [660, 380] width 30 height 30
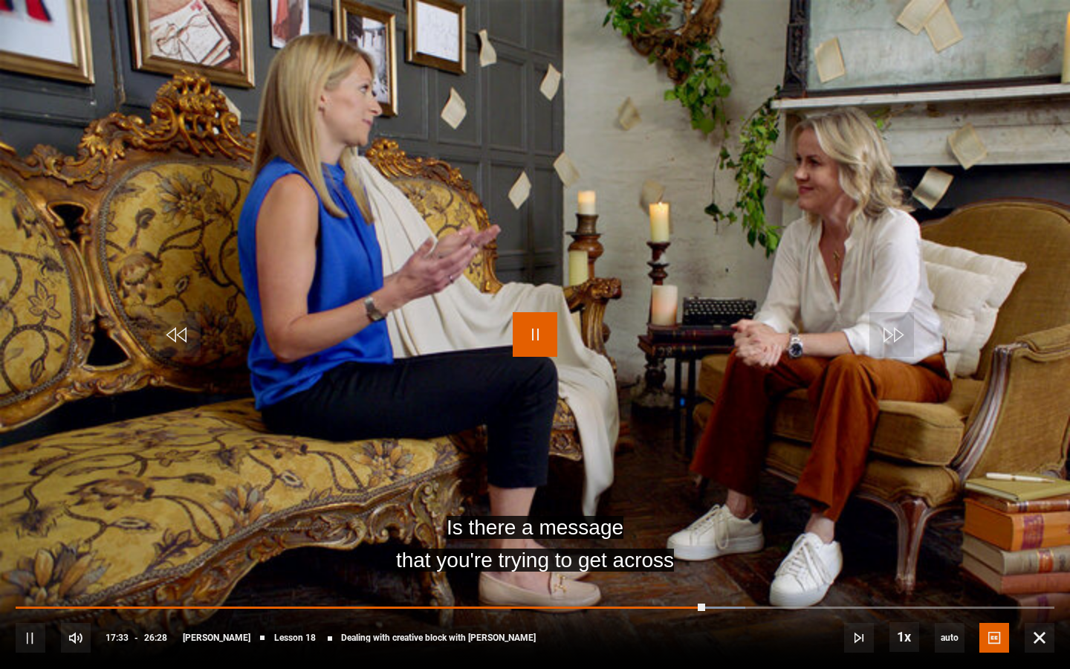
click at [540, 314] on span "Video Player" at bounding box center [535, 334] width 45 height 45
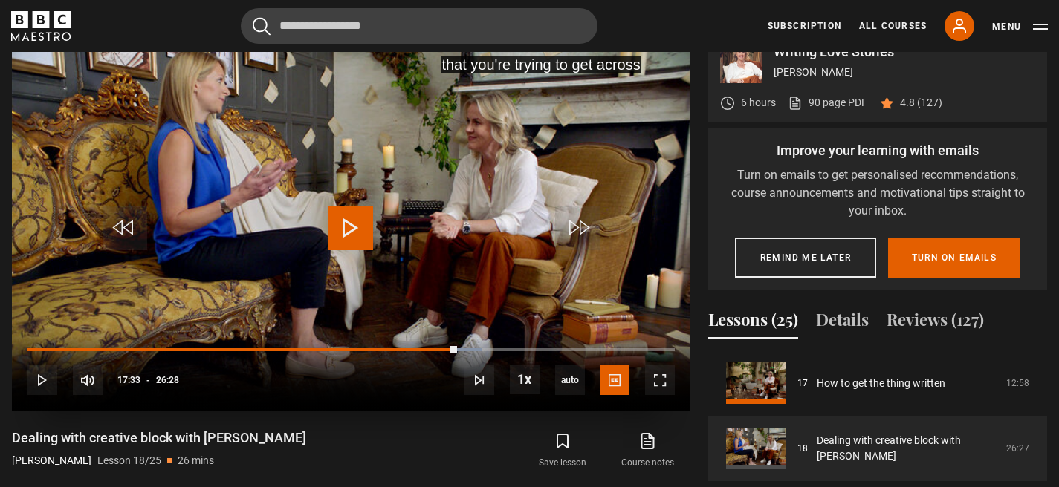
click at [351, 224] on span "Video Player" at bounding box center [350, 228] width 45 height 45
click at [662, 383] on span "Video Player" at bounding box center [660, 380] width 30 height 30
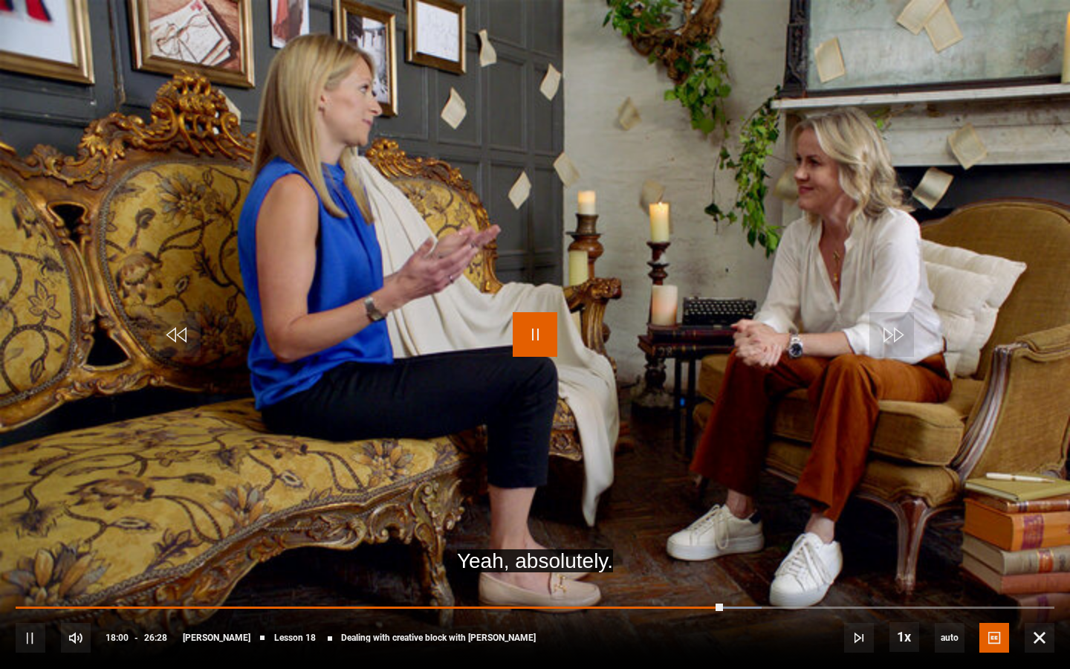
click at [542, 347] on span "Video Player" at bounding box center [535, 334] width 45 height 45
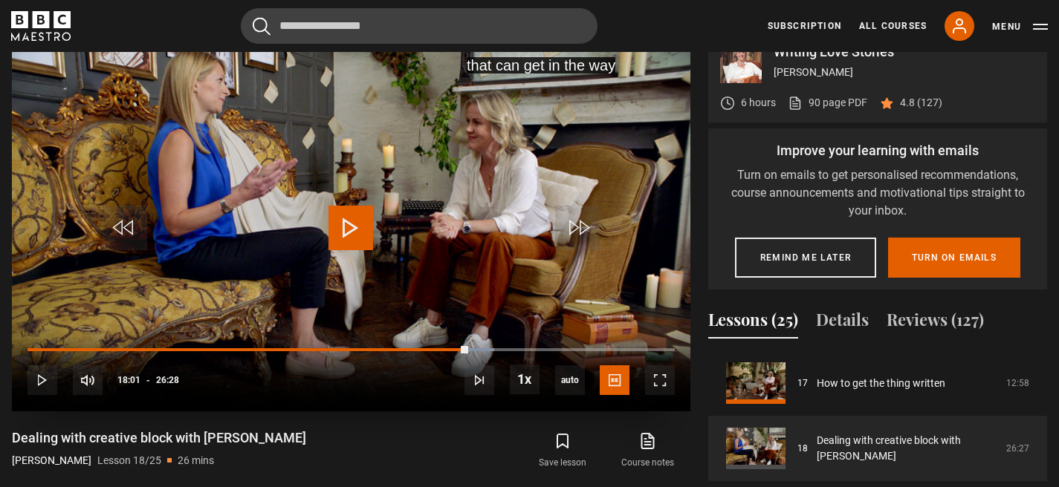
click at [351, 233] on span "Video Player" at bounding box center [350, 228] width 45 height 45
click at [663, 381] on span "Video Player" at bounding box center [660, 380] width 30 height 30
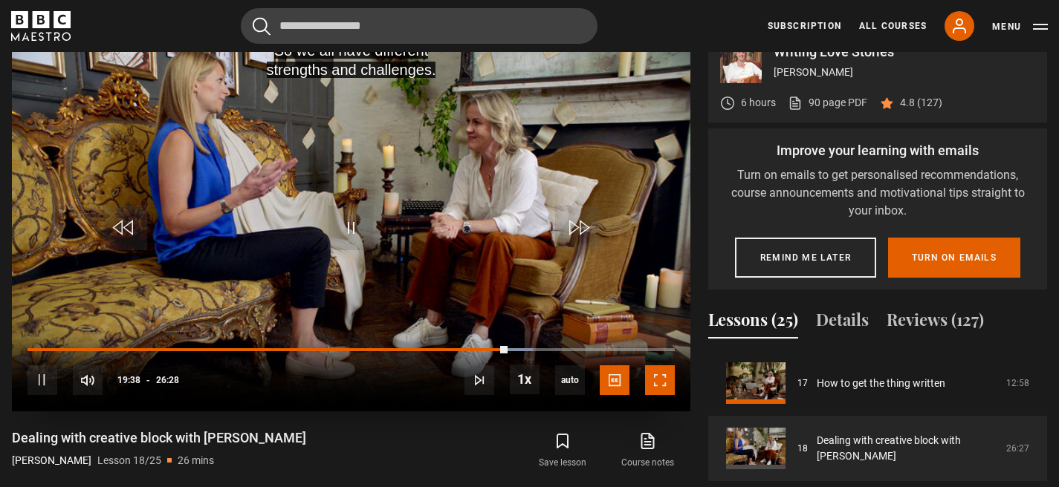
click at [660, 378] on span "Video Player" at bounding box center [660, 380] width 30 height 30
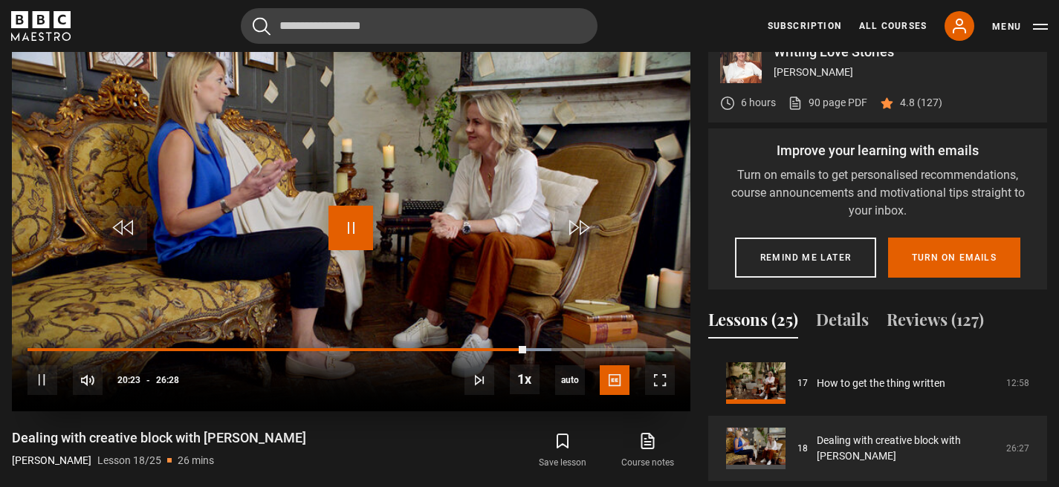
click at [340, 235] on span "Video Player" at bounding box center [350, 228] width 45 height 45
